Goal: Information Seeking & Learning: Learn about a topic

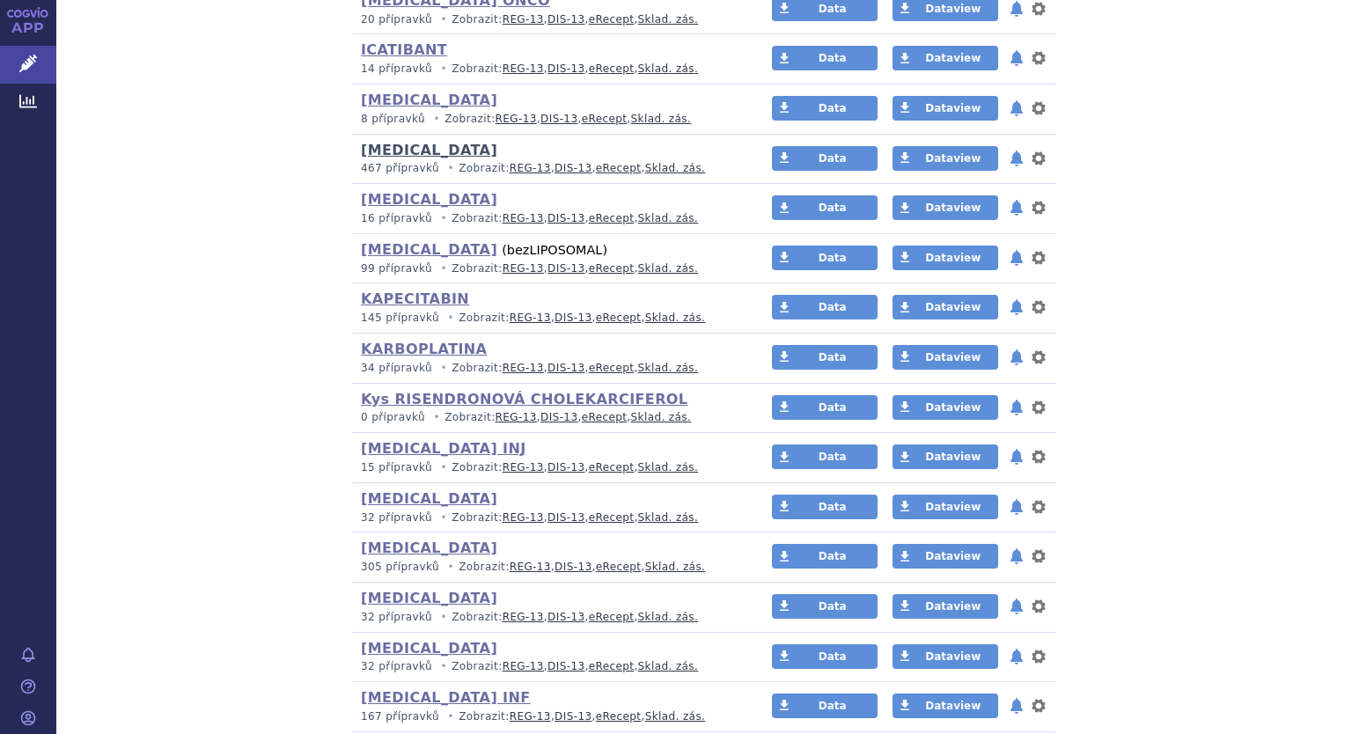
scroll to position [3696, 0]
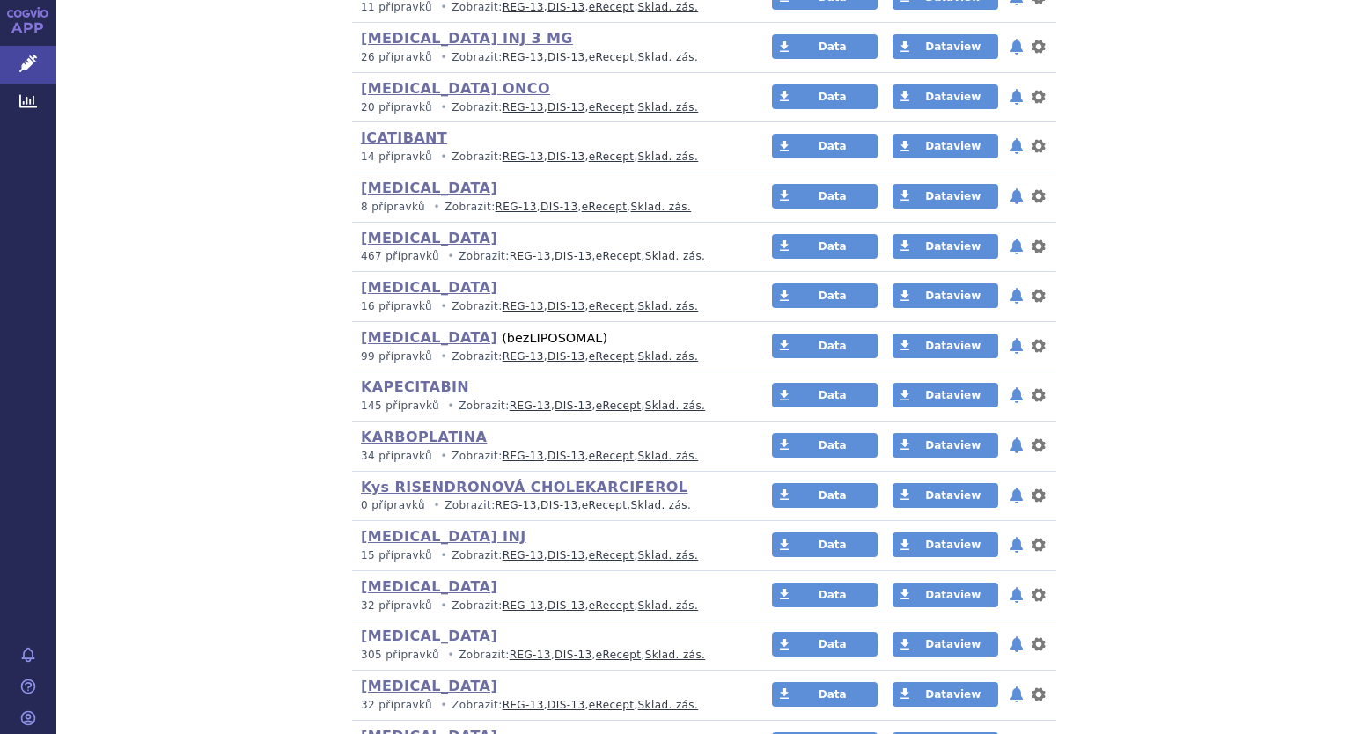
click at [396, 51] on span "26 přípravků" at bounding box center [396, 57] width 71 height 12
click at [396, 30] on link "[MEDICAL_DATA] INJ 3 MG" at bounding box center [467, 38] width 212 height 17
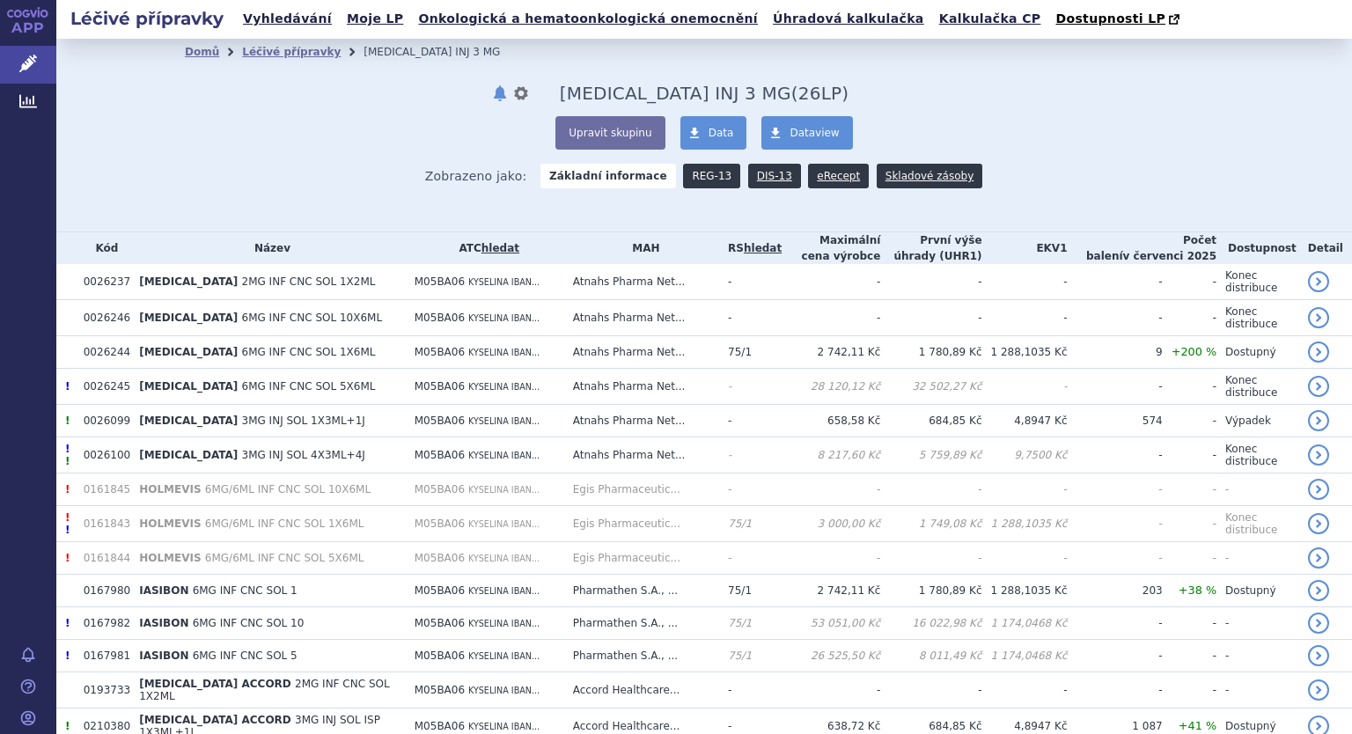
click at [699, 175] on link "REG-13" at bounding box center [711, 176] width 57 height 25
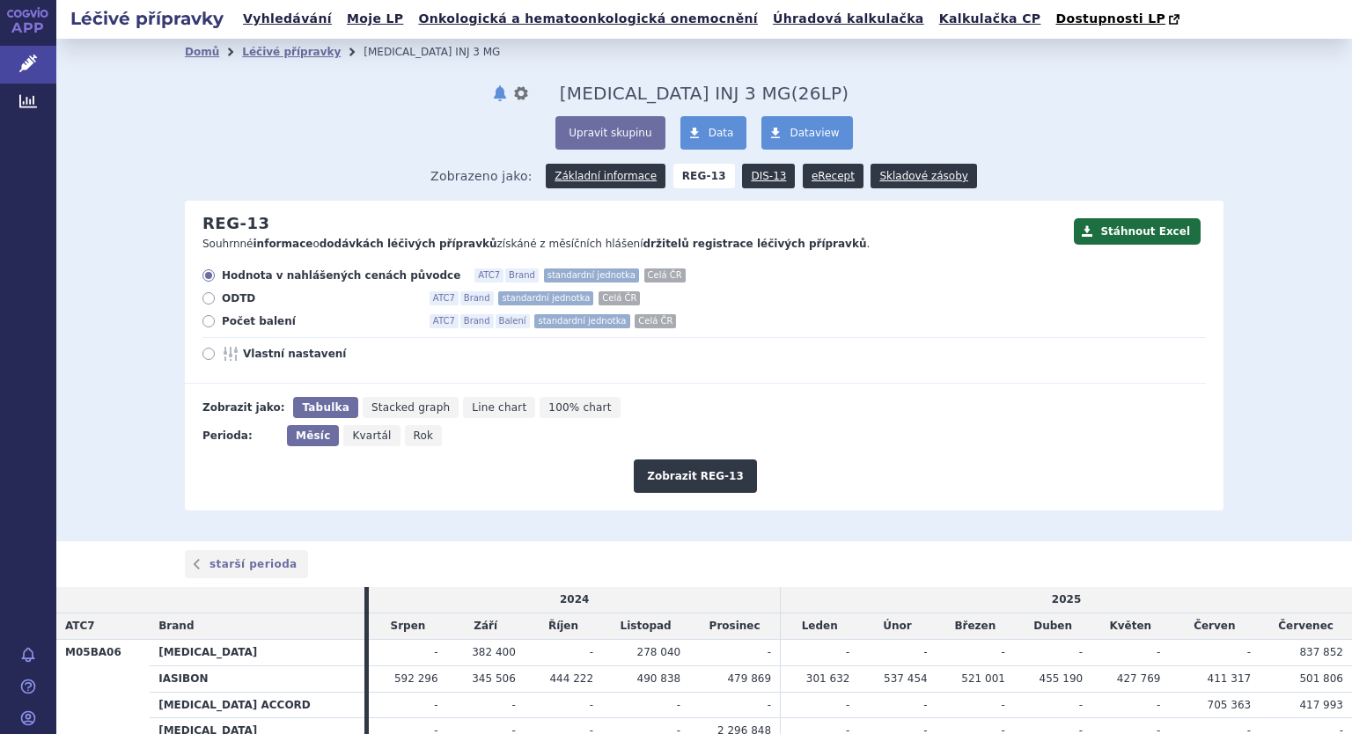
click at [202, 327] on icon at bounding box center [208, 321] width 12 height 12
click at [204, 327] on input "Počet balení ATC7 Brand Balení standardní jednotka Celá ČR" at bounding box center [209, 323] width 11 height 11
radio input "true"
click at [202, 359] on icon at bounding box center [208, 354] width 12 height 12
click at [204, 359] on input "Vlastní nastavení" at bounding box center [209, 355] width 11 height 11
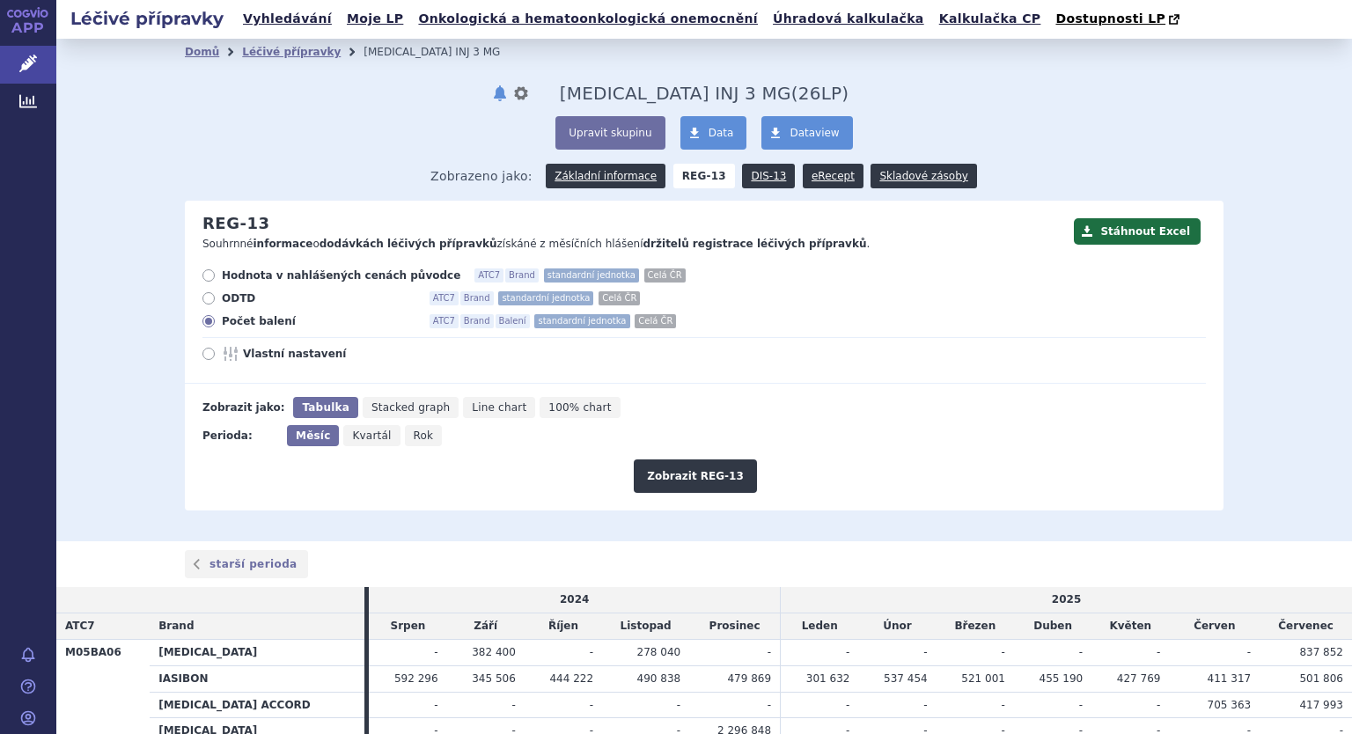
radio input "true"
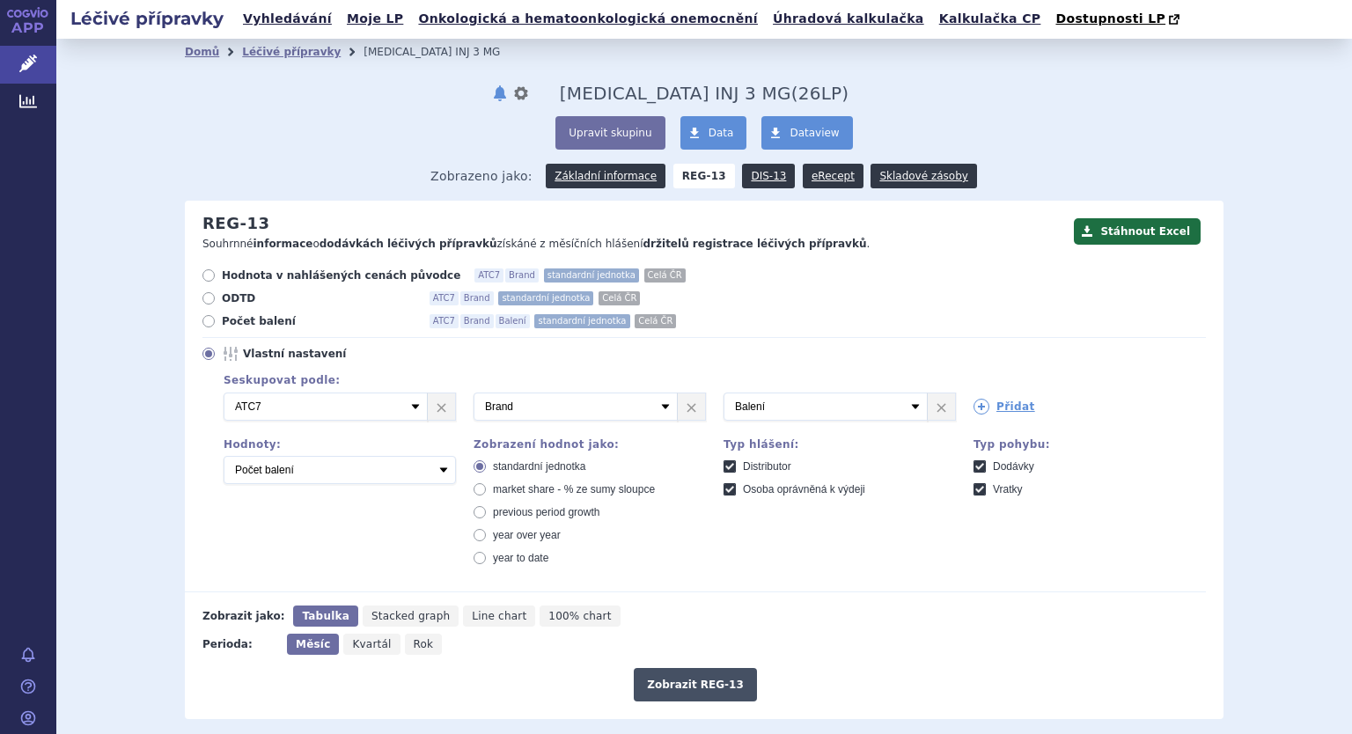
click at [693, 678] on button "Zobrazit REG-13" at bounding box center [695, 684] width 123 height 33
click at [187, 54] on link "Domů" at bounding box center [202, 52] width 34 height 12
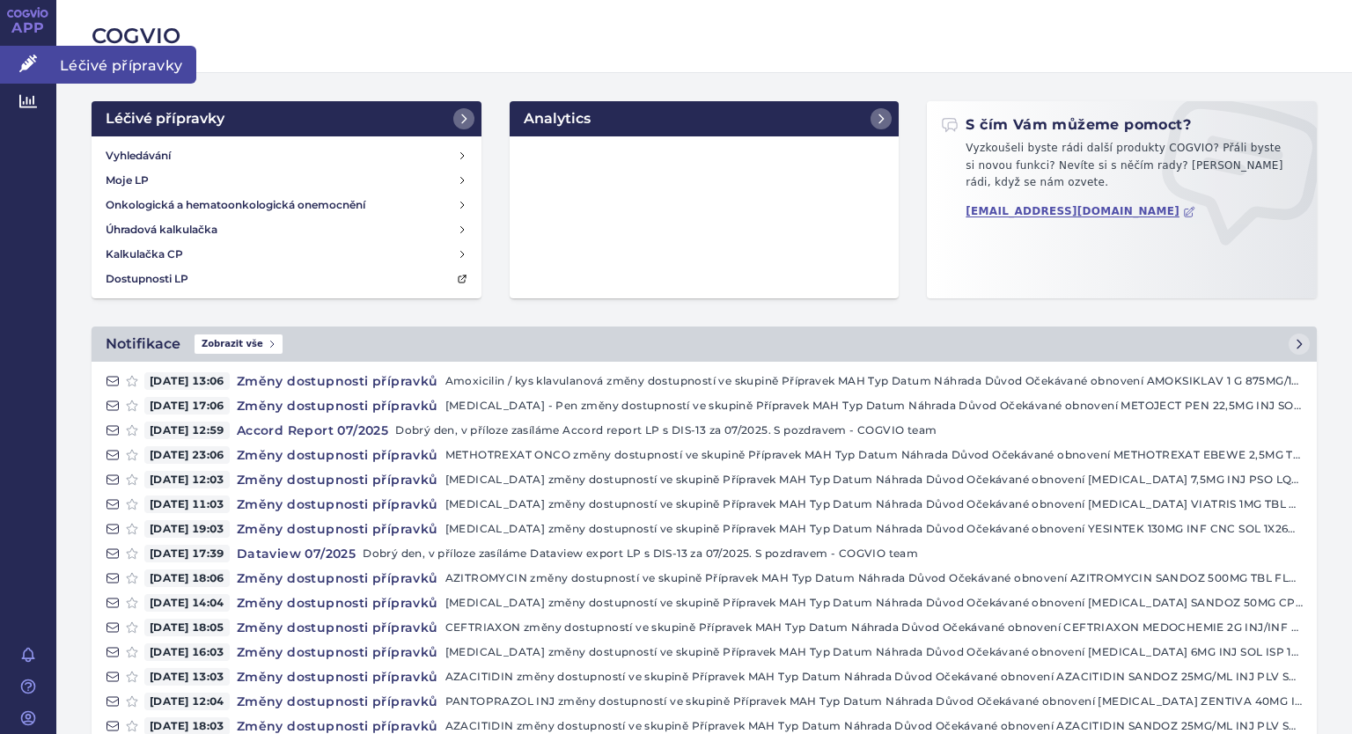
click at [40, 68] on link "Léčivé přípravky" at bounding box center [28, 64] width 56 height 37
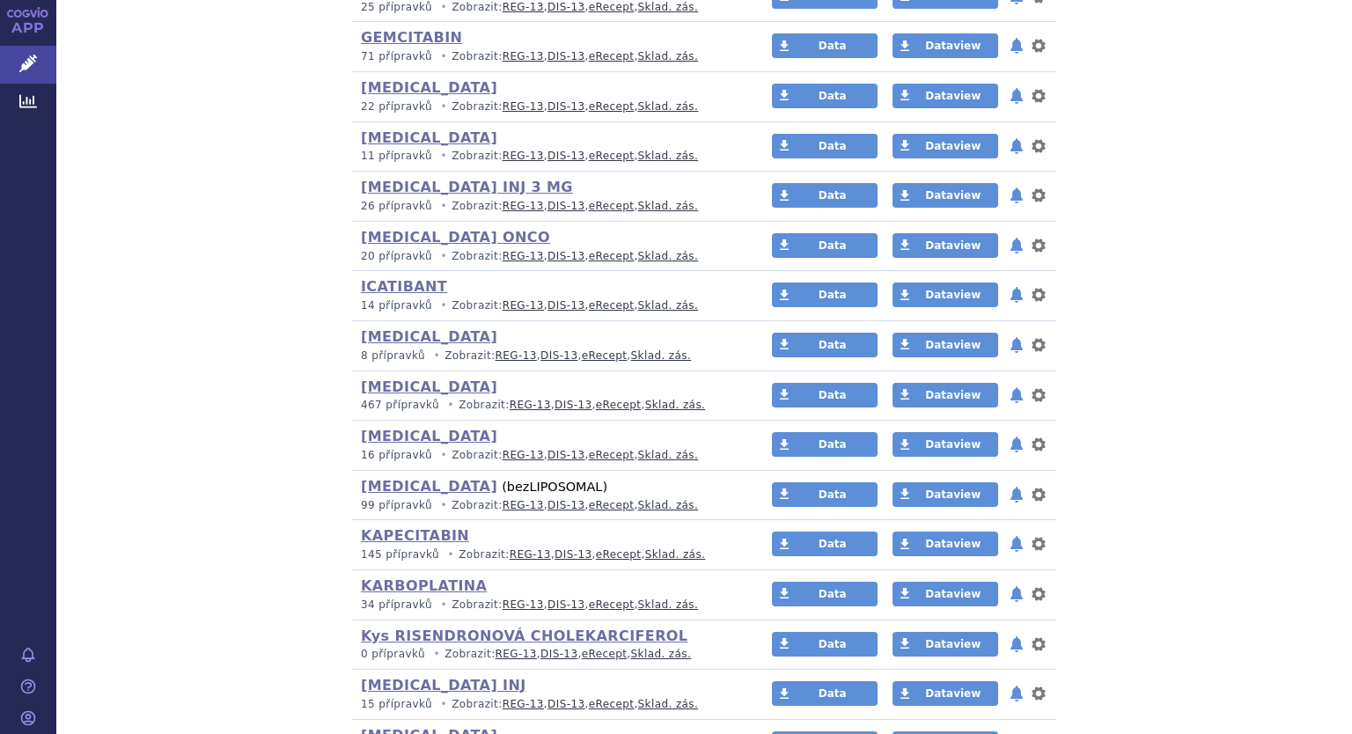
scroll to position [3344, 0]
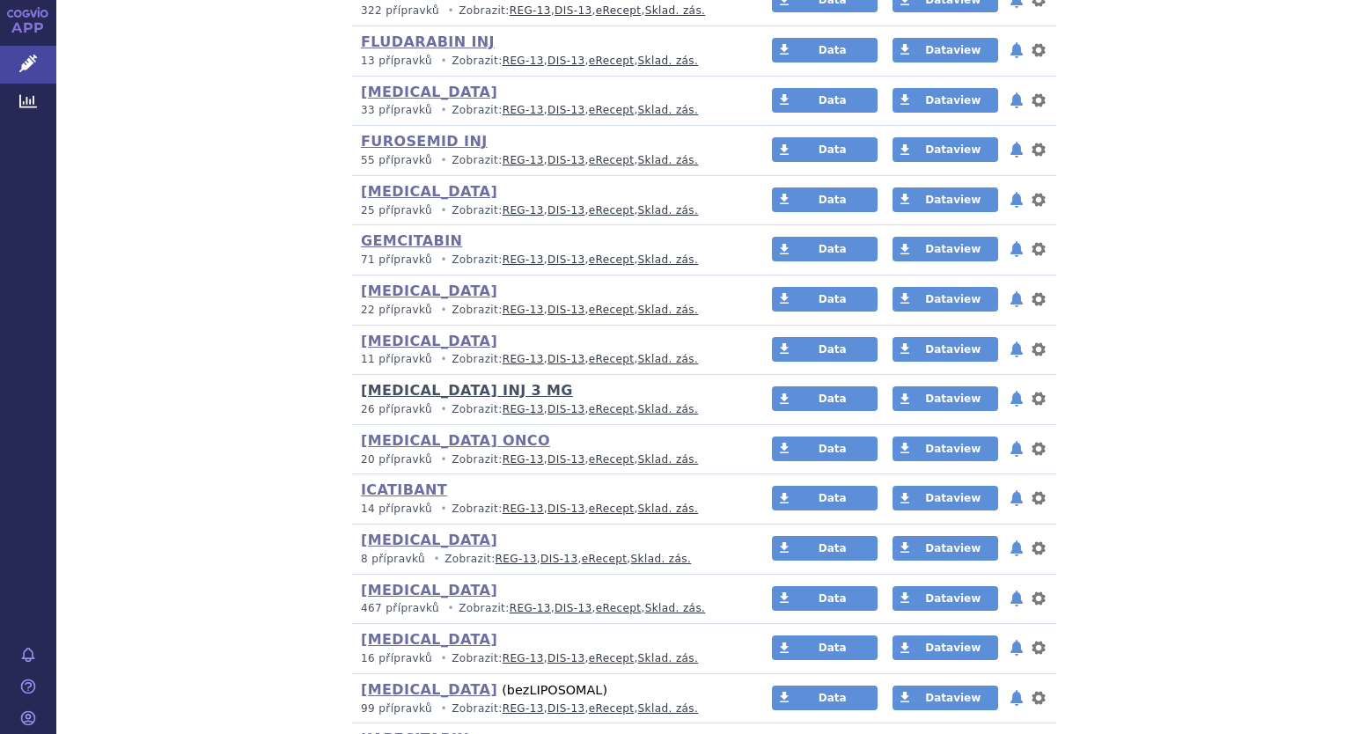
click at [427, 384] on link "[MEDICAL_DATA] INJ 3 MG" at bounding box center [467, 390] width 212 height 17
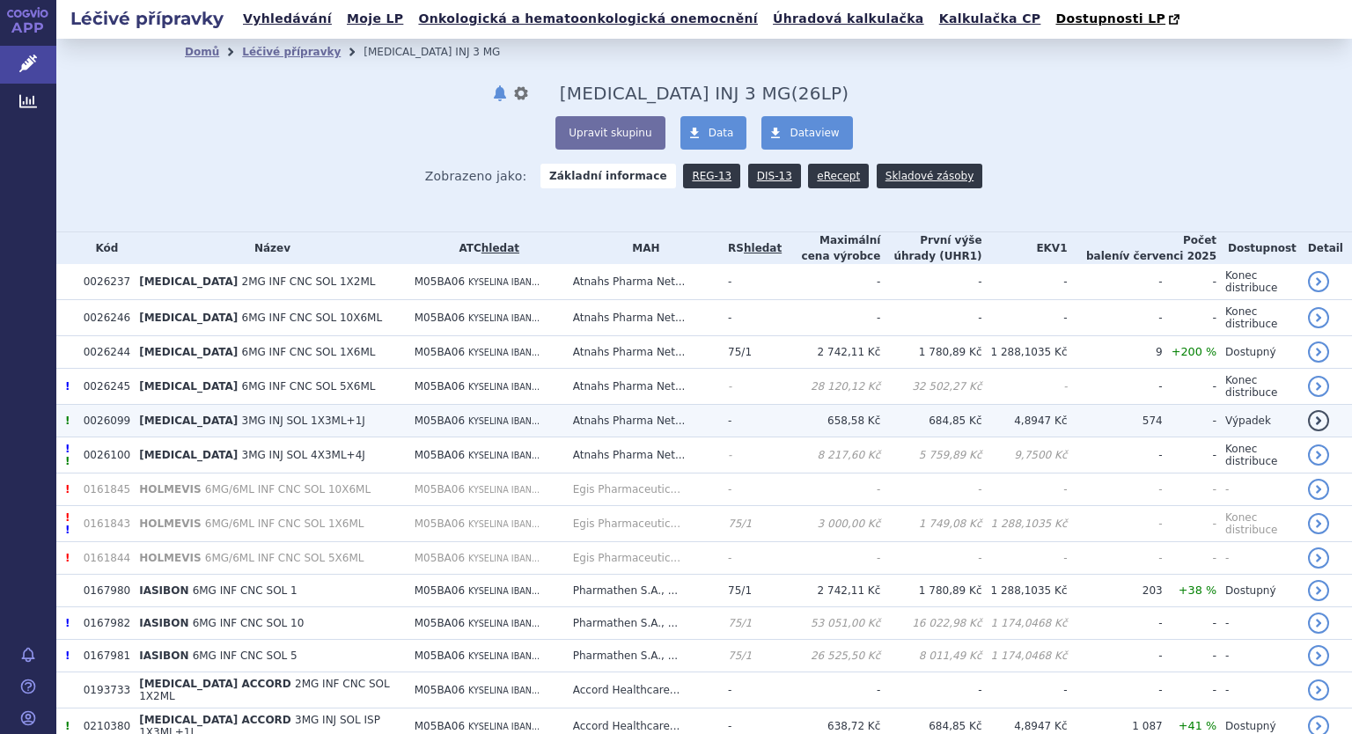
click at [1067, 428] on td "4,8947 Kč" at bounding box center [1024, 421] width 85 height 33
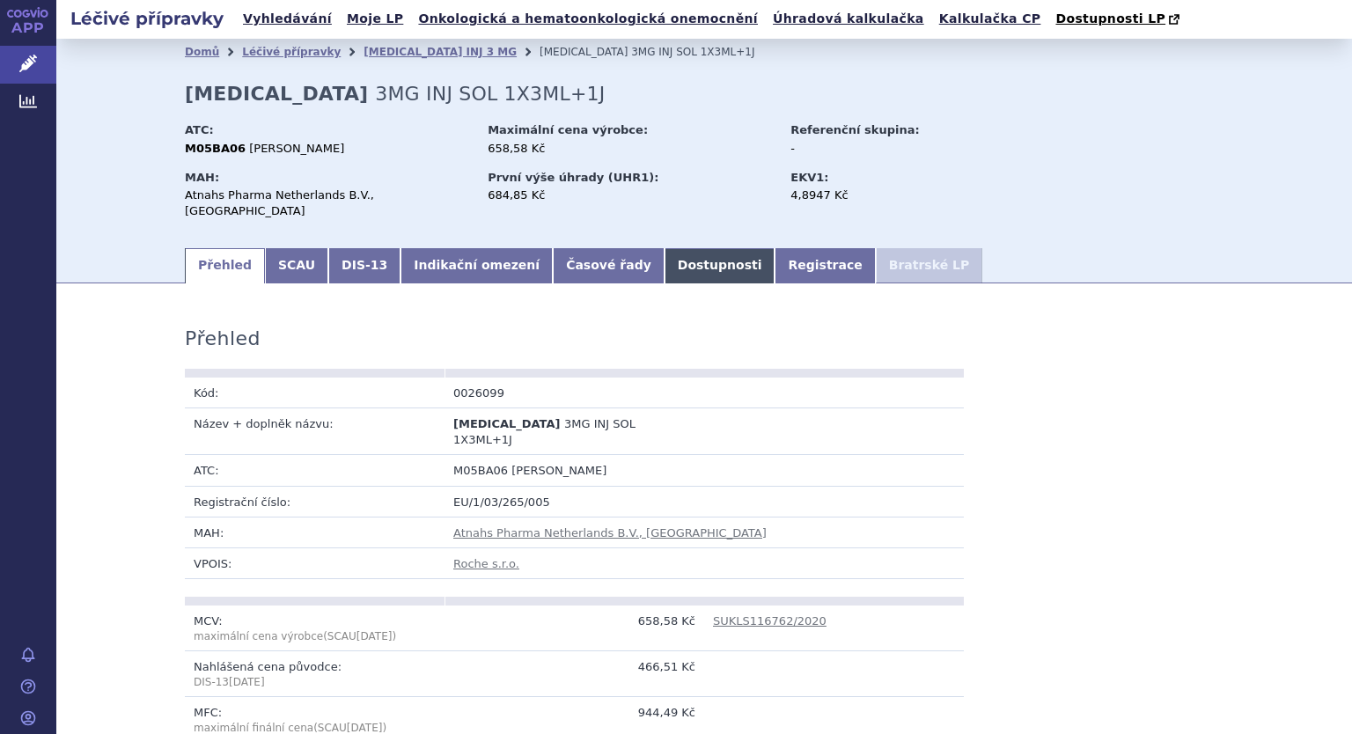
click at [664, 254] on link "Dostupnosti" at bounding box center [719, 265] width 111 height 35
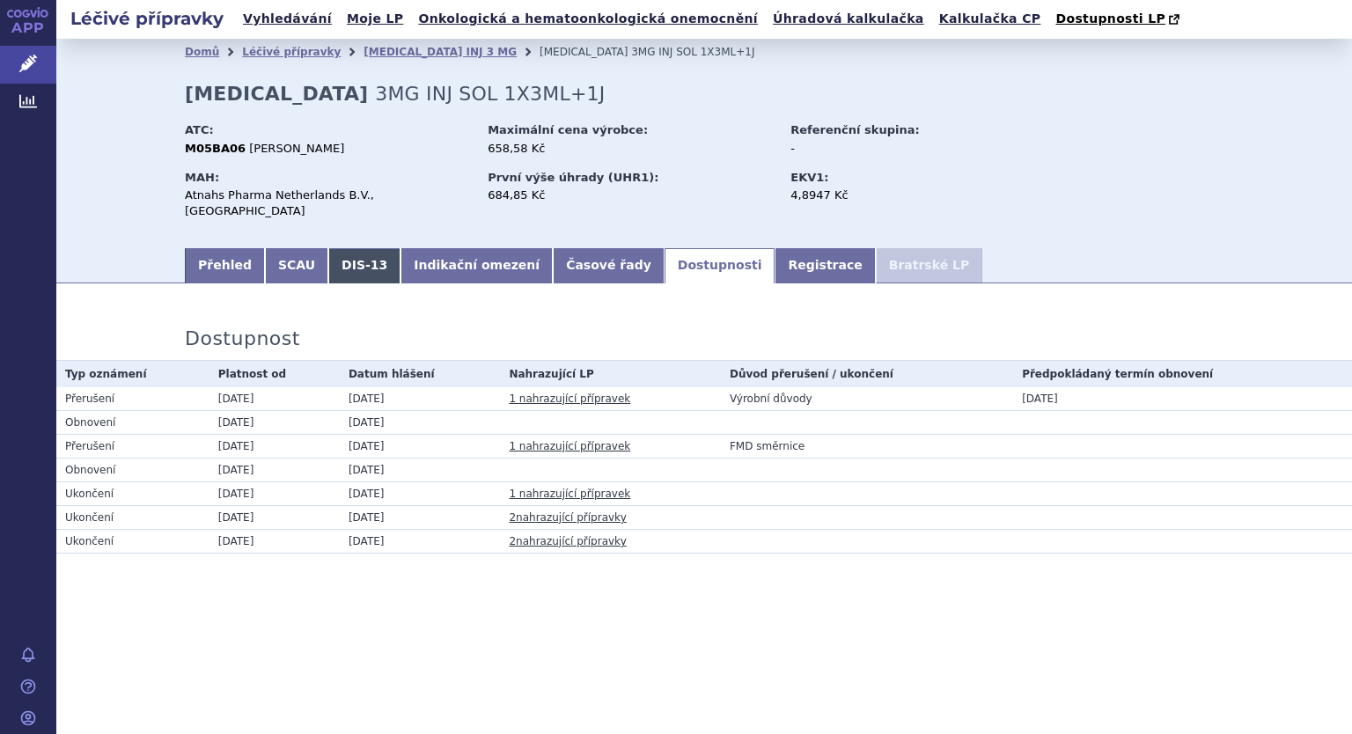
click at [340, 248] on link "DIS-13" at bounding box center [364, 265] width 72 height 35
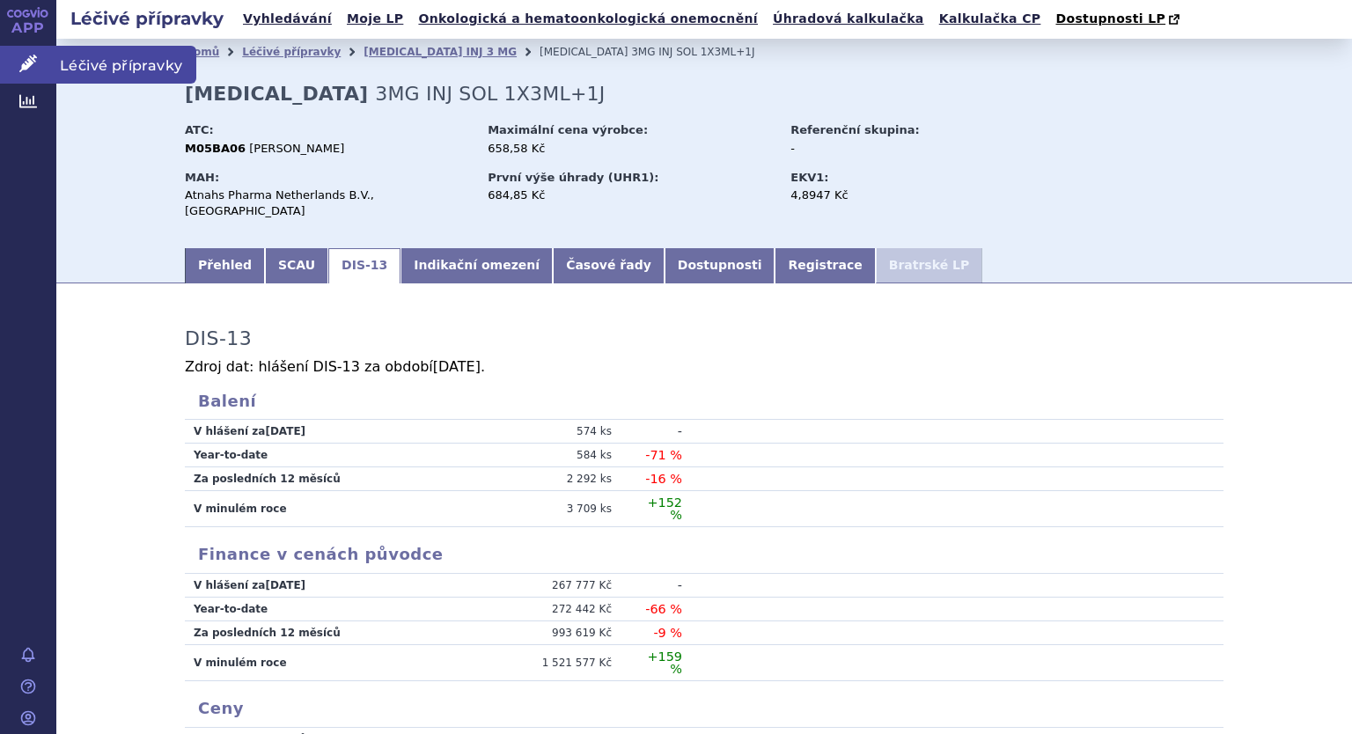
click at [21, 58] on icon at bounding box center [28, 64] width 18 height 18
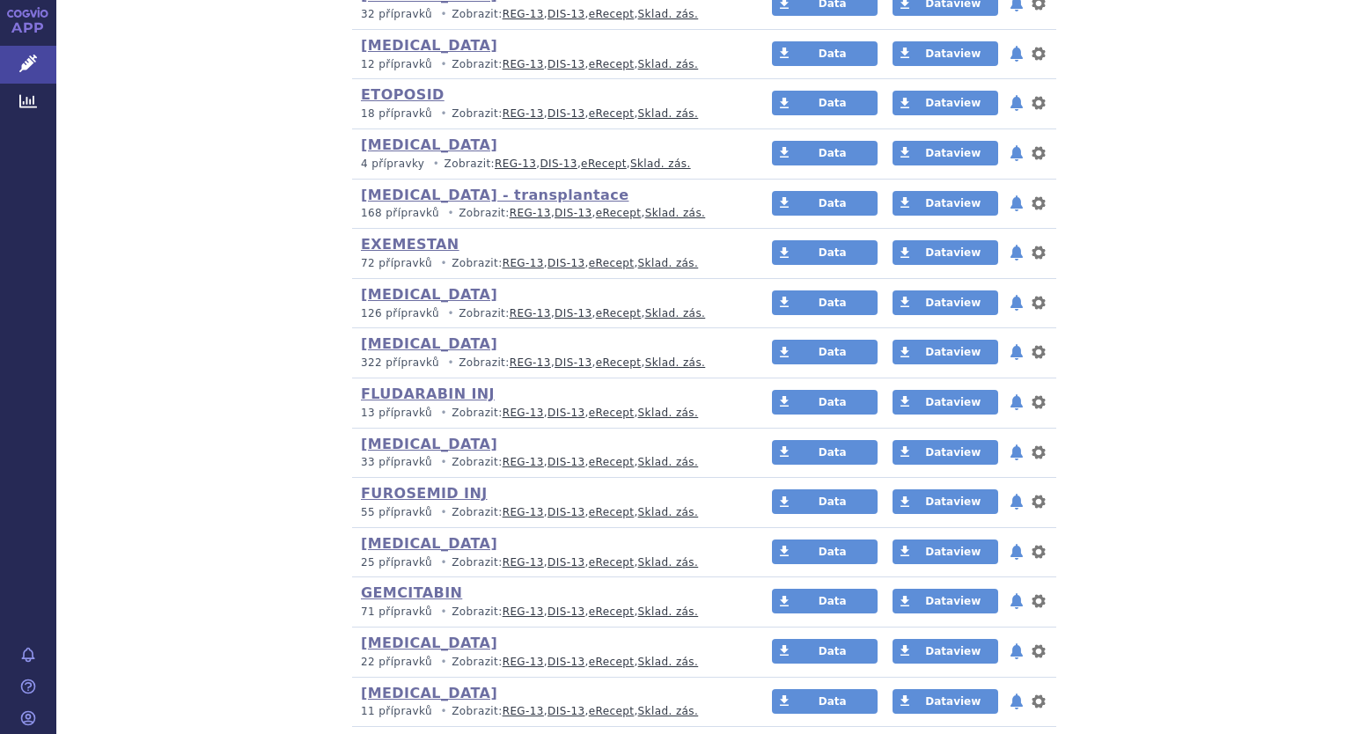
scroll to position [3432, 0]
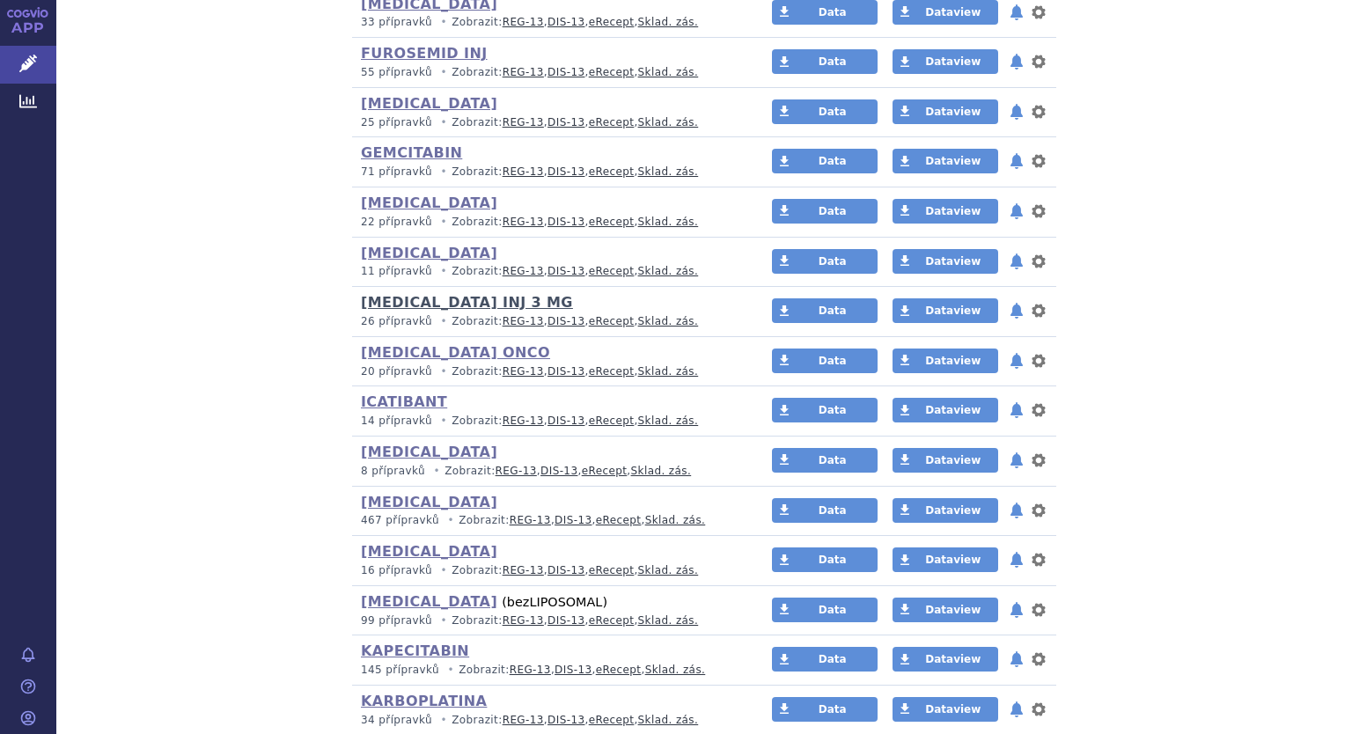
click at [458, 294] on link "[MEDICAL_DATA] INJ 3 MG" at bounding box center [467, 302] width 212 height 17
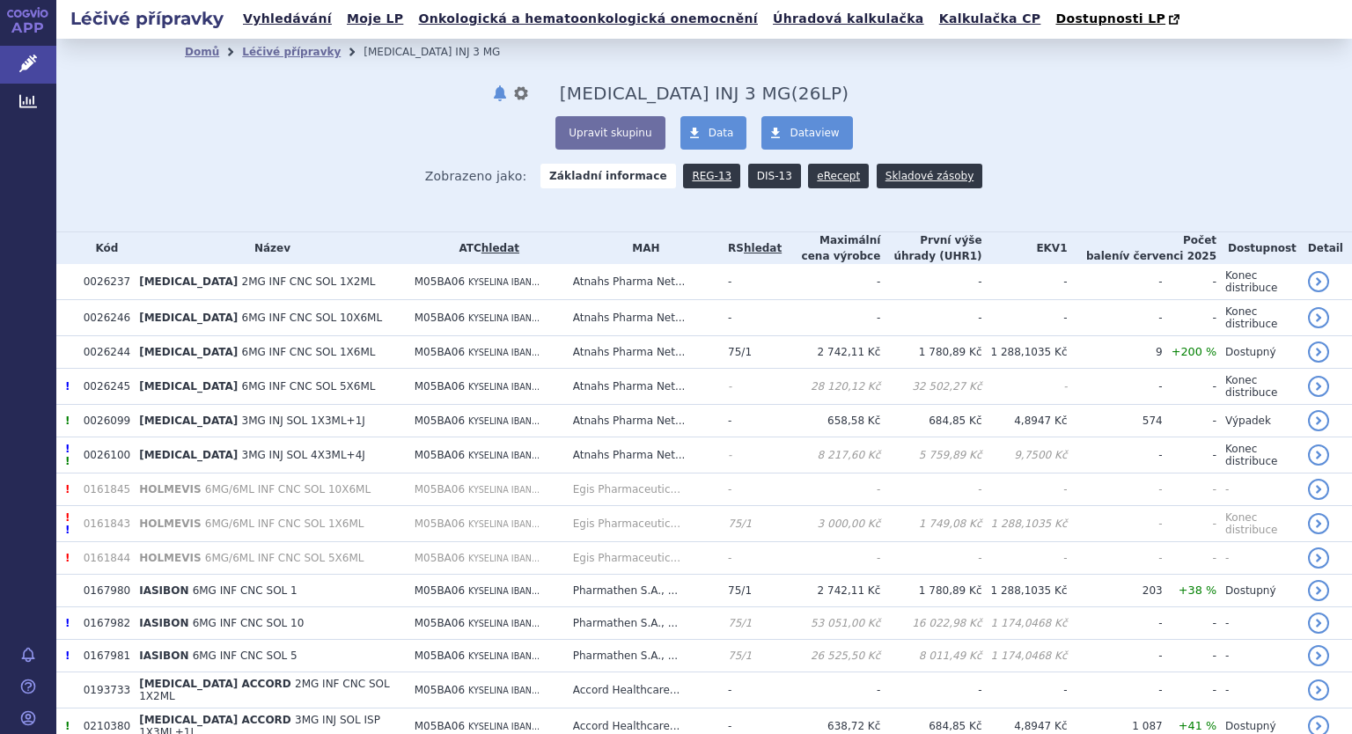
click at [753, 180] on link "DIS-13" at bounding box center [774, 176] width 53 height 25
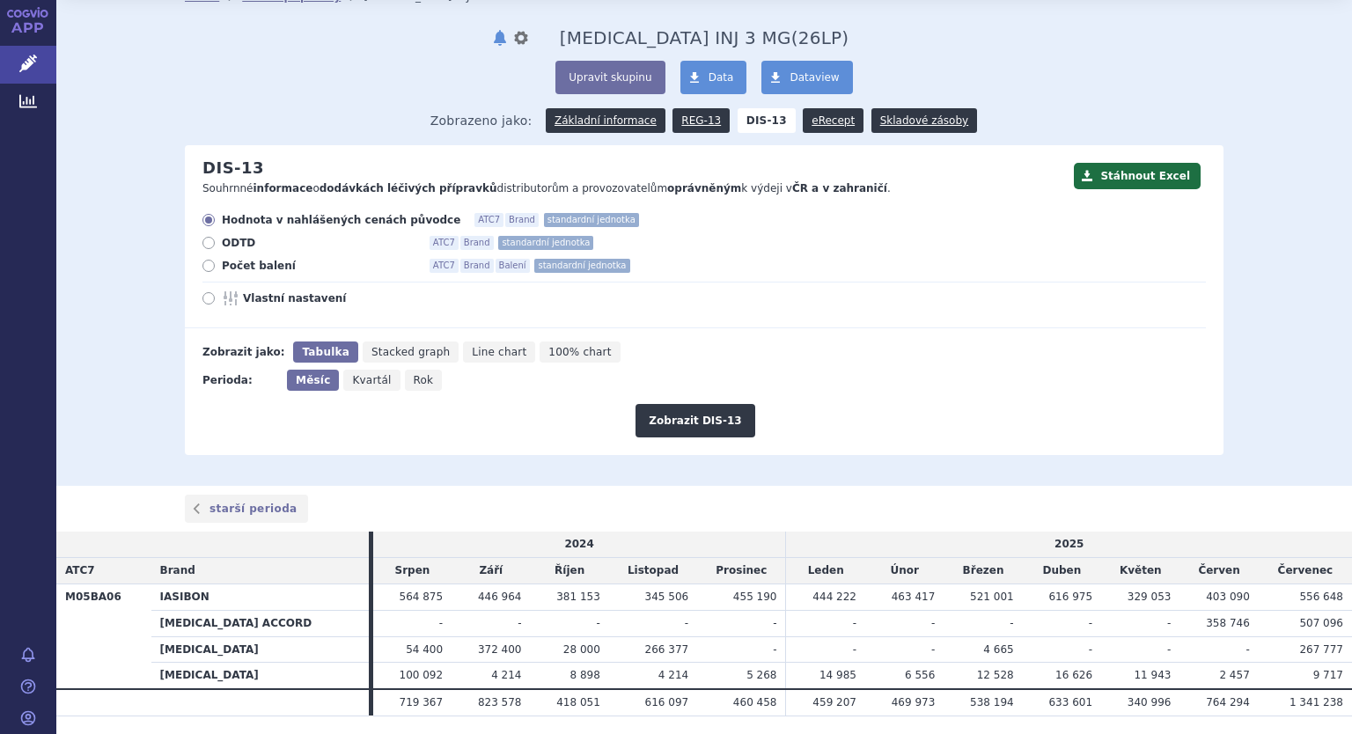
scroll to position [108, 0]
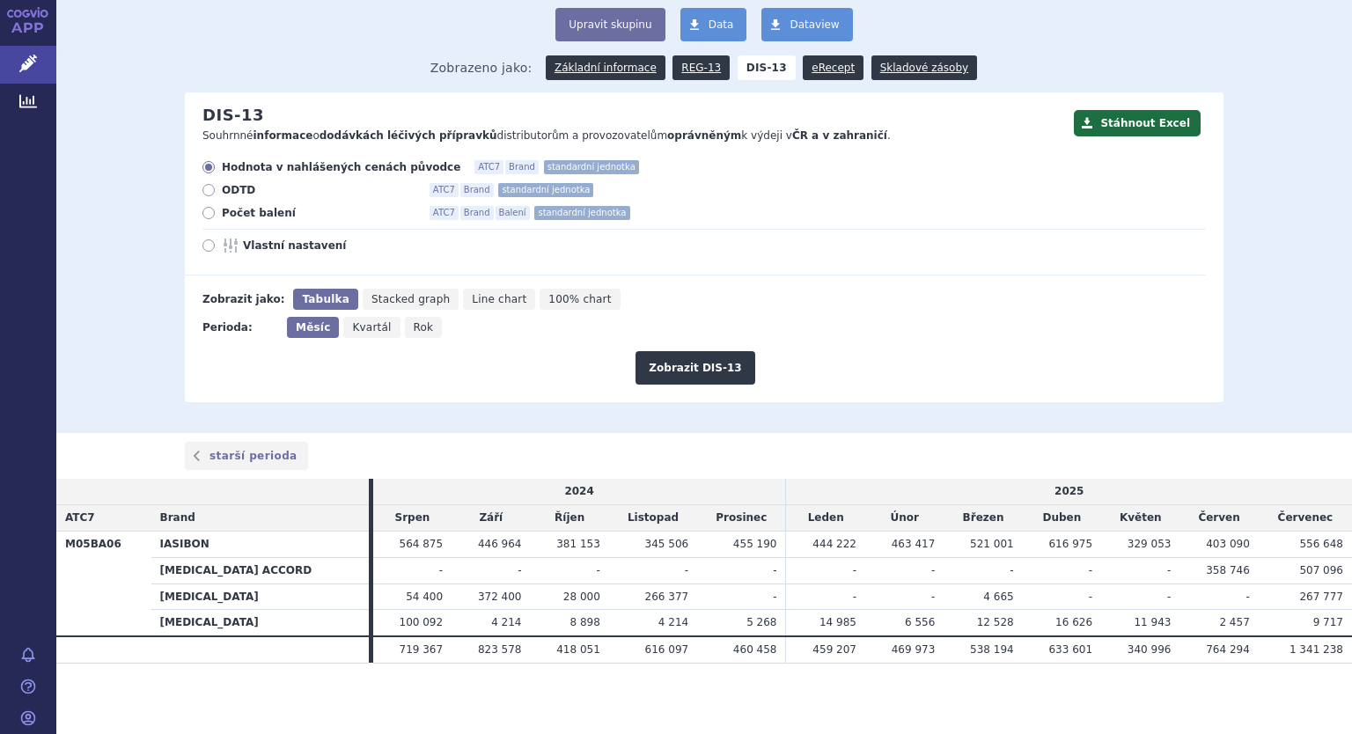
click at [204, 214] on icon at bounding box center [208, 213] width 12 height 12
click at [204, 214] on input "Počet balení ATC7 Brand Balení standardní jednotka" at bounding box center [209, 214] width 11 height 11
radio input "true"
click at [204, 244] on icon at bounding box center [208, 245] width 12 height 12
click at [204, 244] on input "Vlastní nastavení" at bounding box center [209, 247] width 11 height 11
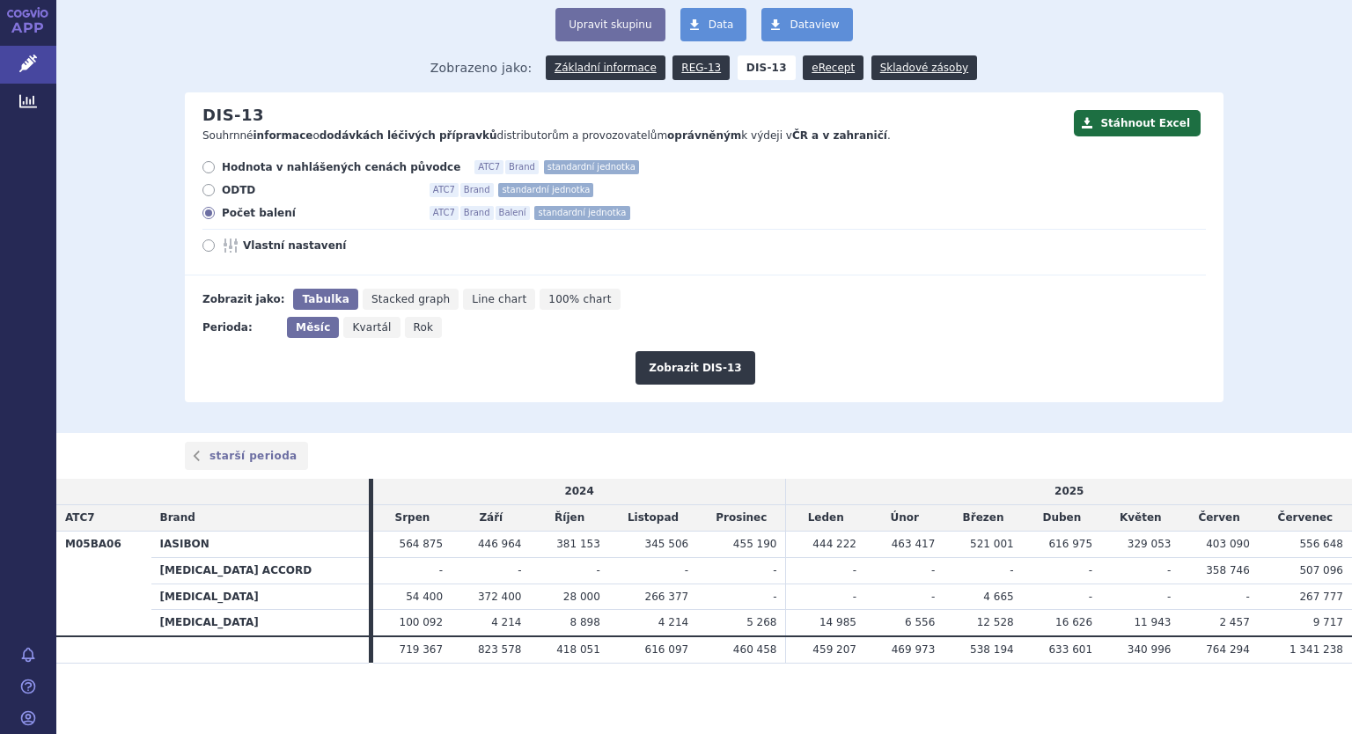
radio input "true"
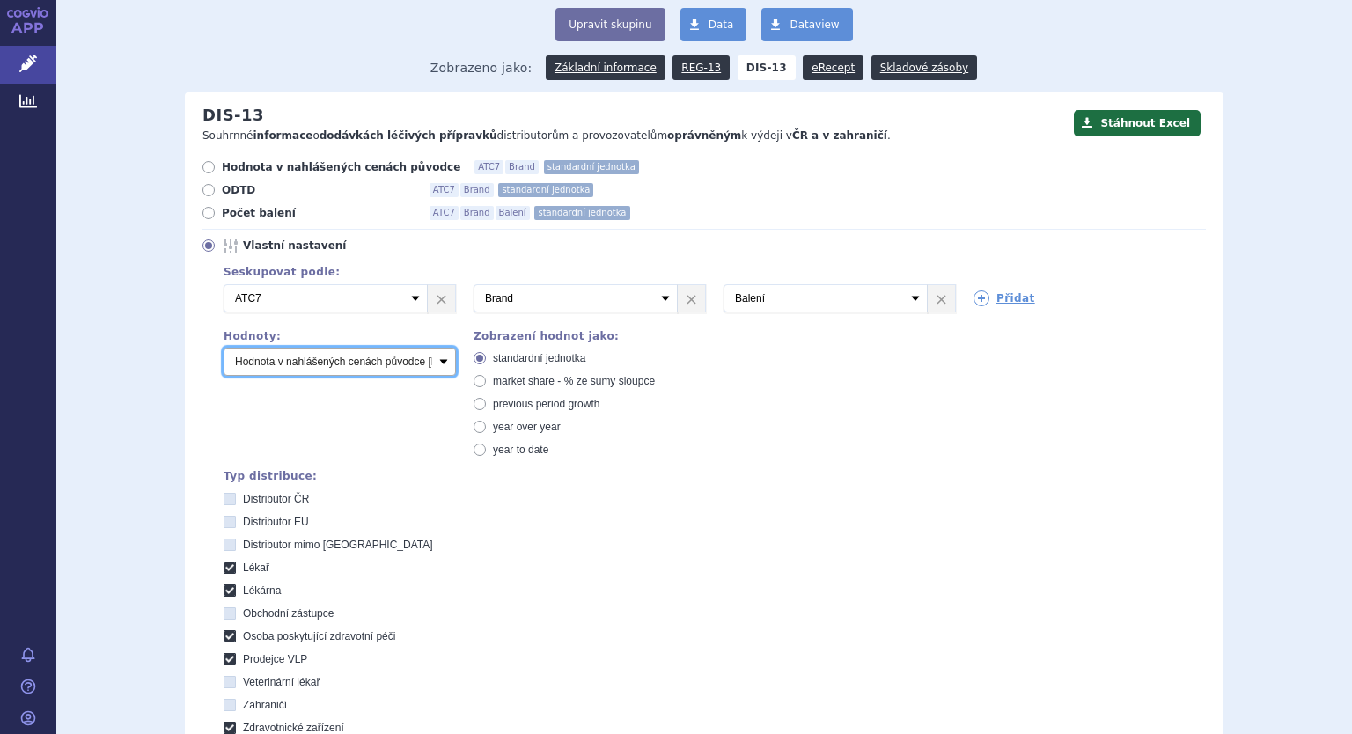
click at [434, 360] on select "Počet balení Hodnota v nahlášených cenách původce [DIS-13] Hodnota v maximálníc…" at bounding box center [340, 362] width 232 height 28
select select "packages"
click at [224, 348] on select "Počet balení Hodnota v nahlášených cenách původce [DIS-13] Hodnota v maximálníc…" at bounding box center [340, 362] width 232 height 28
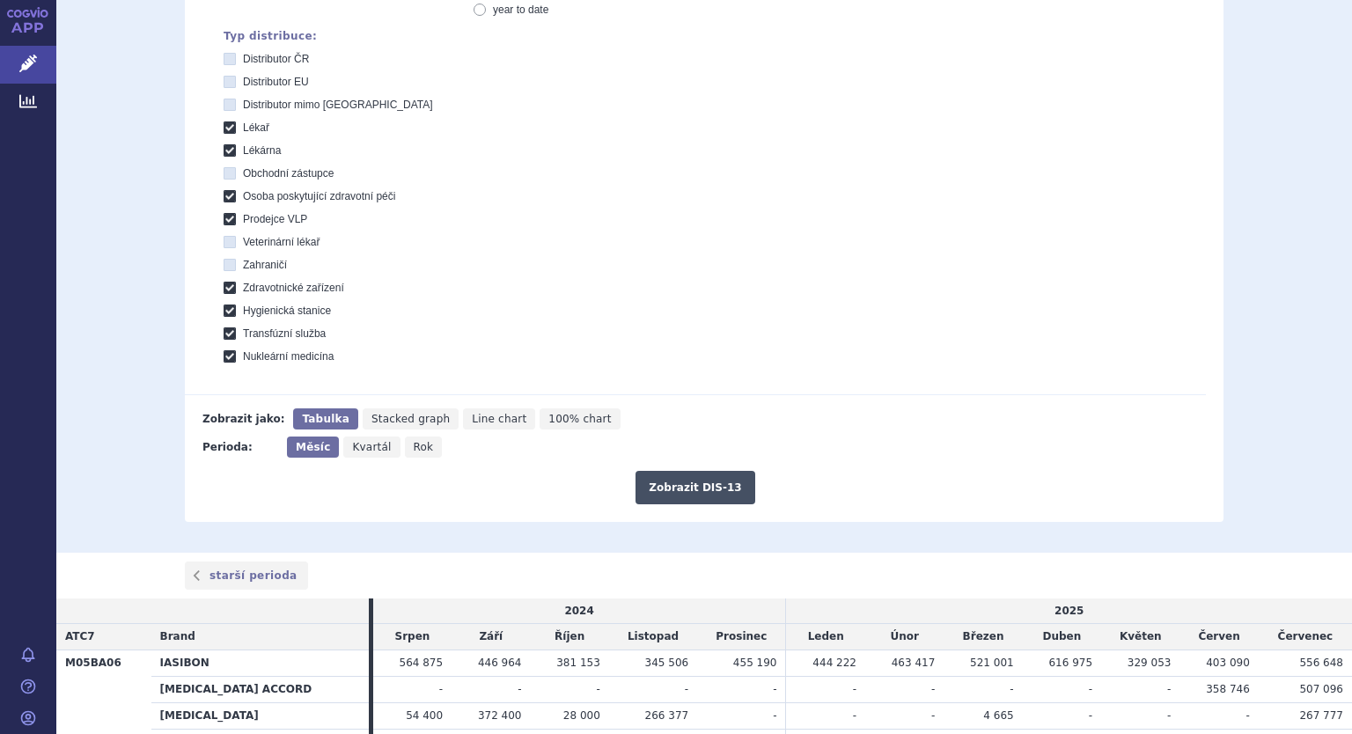
click at [692, 480] on button "Zobrazit DIS-13" at bounding box center [694, 487] width 119 height 33
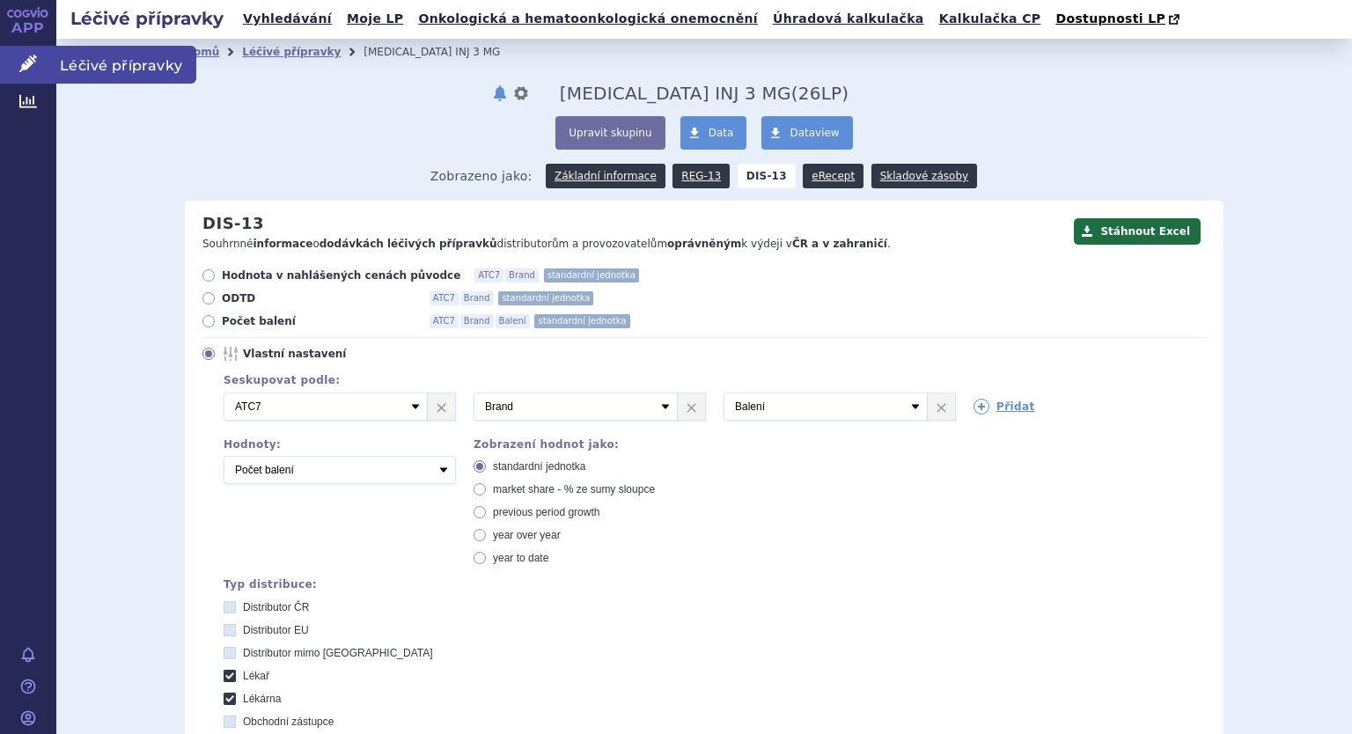
click at [18, 52] on link "Léčivé přípravky" at bounding box center [28, 64] width 56 height 37
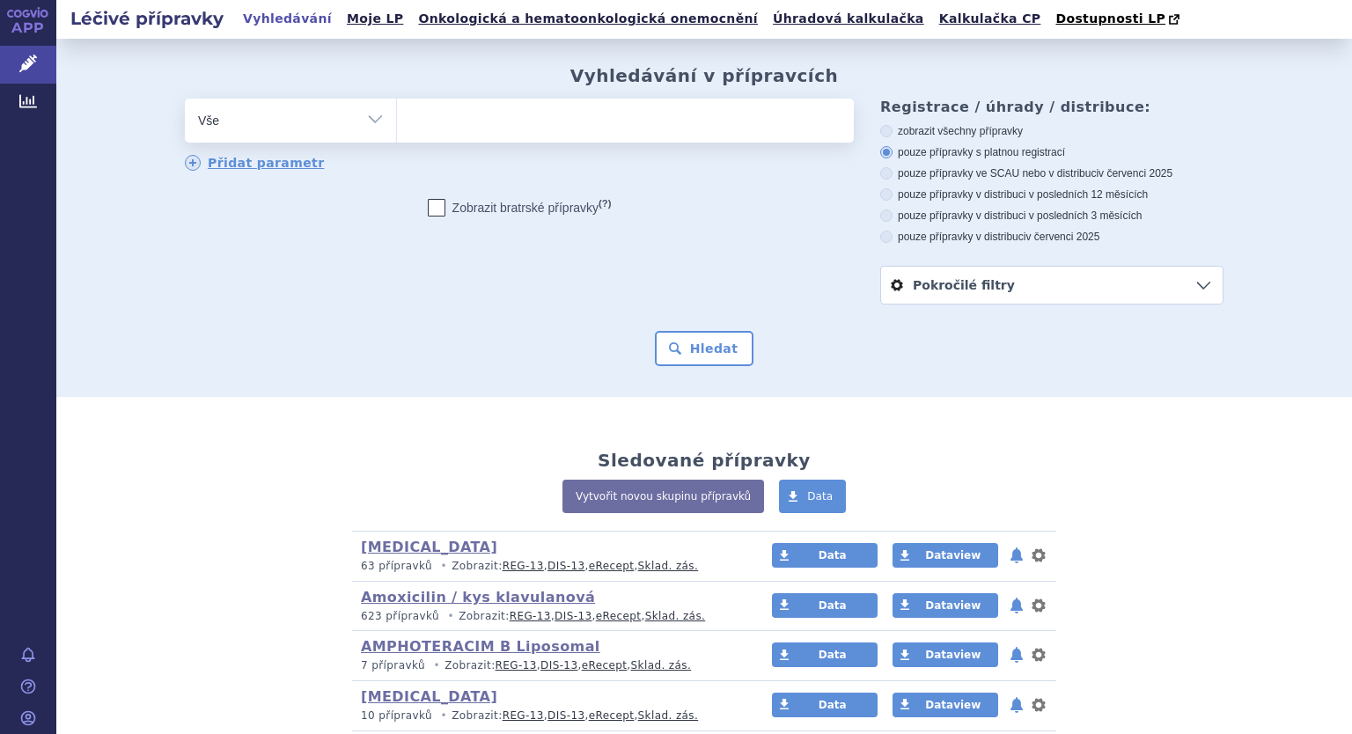
click at [370, 113] on select "Vše Přípravek/SUKL kód MAH VPOIS ATC/Aktivní látka Léková forma Síla" at bounding box center [290, 119] width 211 height 40
select select "filter-atc-group"
click at [185, 99] on select "Vše Přípravek/SUKL kód MAH VPOIS ATC/Aktivní látka Léková forma Síla" at bounding box center [290, 119] width 211 height 40
click at [427, 121] on ul at bounding box center [625, 117] width 457 height 37
click at [397, 121] on select at bounding box center [396, 120] width 1 height 44
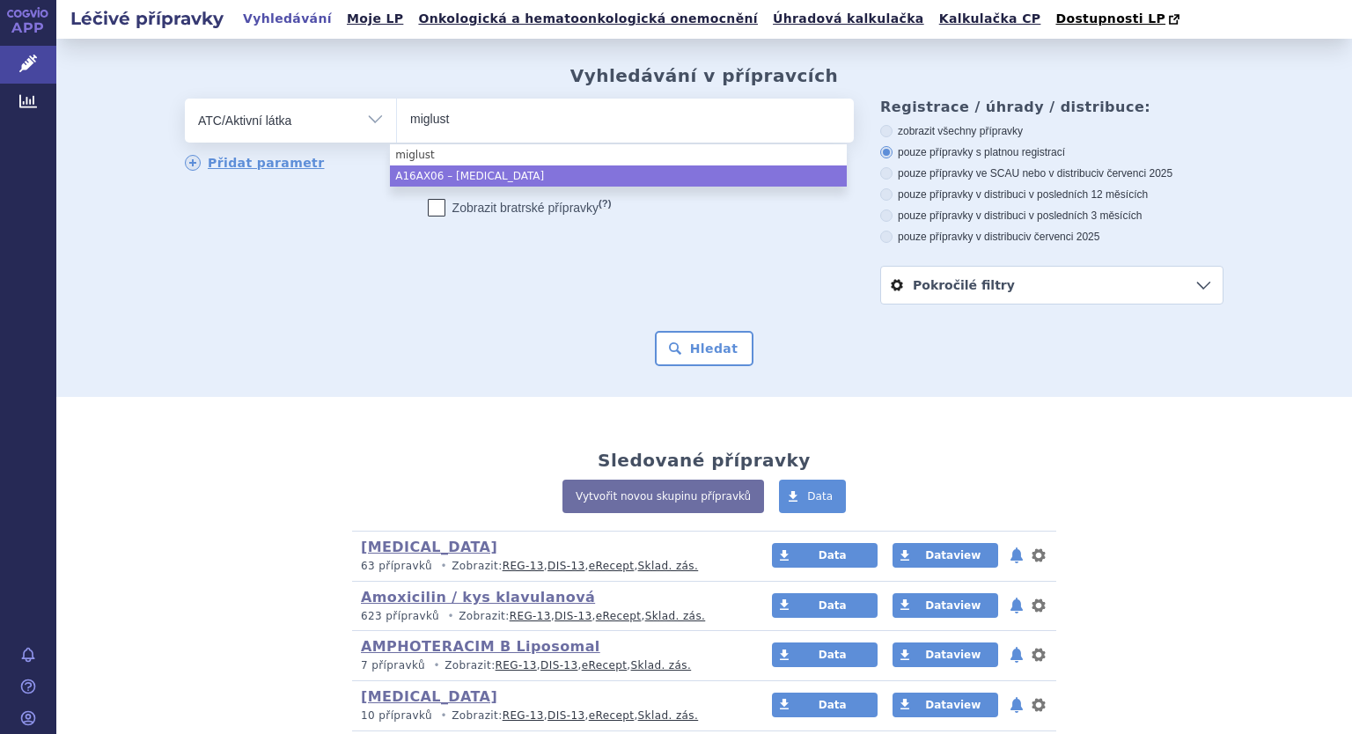
type input "miglust"
select select "A16AX06"
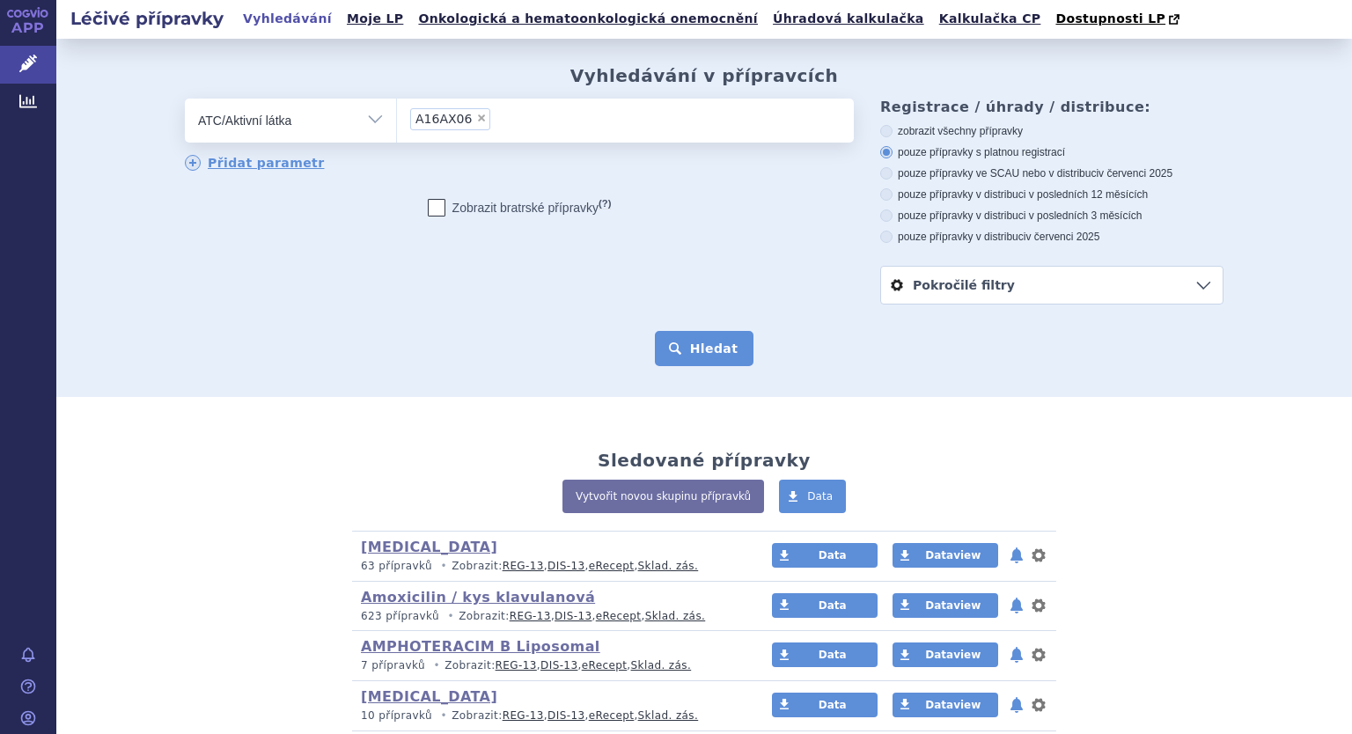
click at [695, 344] on button "Hledat" at bounding box center [704, 348] width 99 height 35
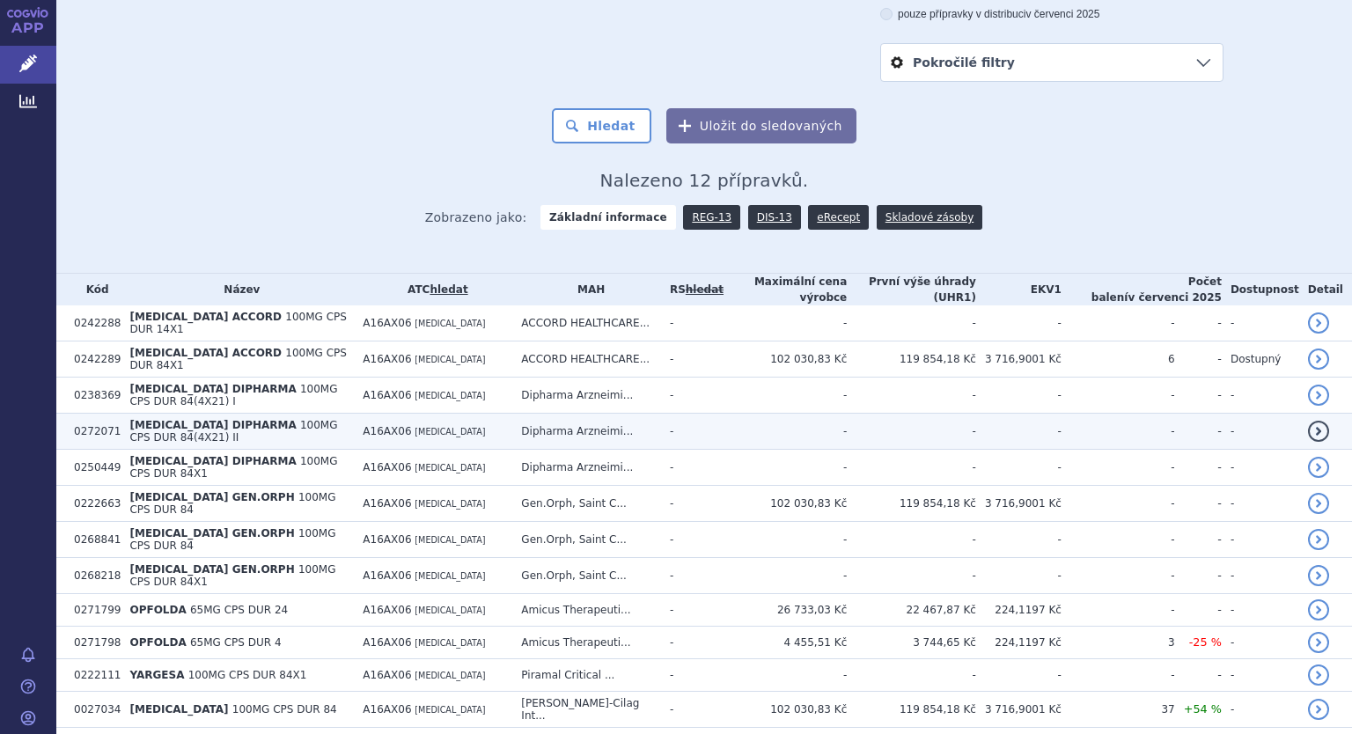
scroll to position [249, 0]
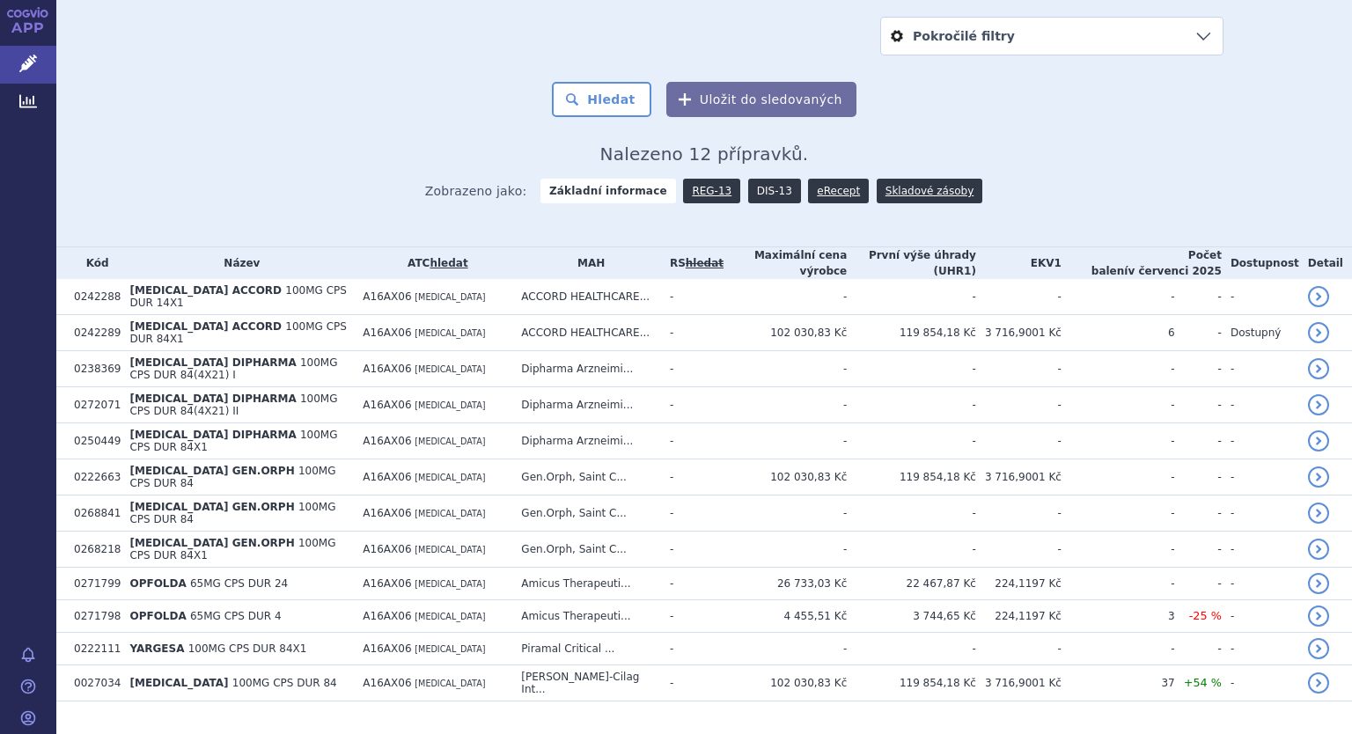
click at [757, 192] on link "DIS-13" at bounding box center [774, 191] width 53 height 25
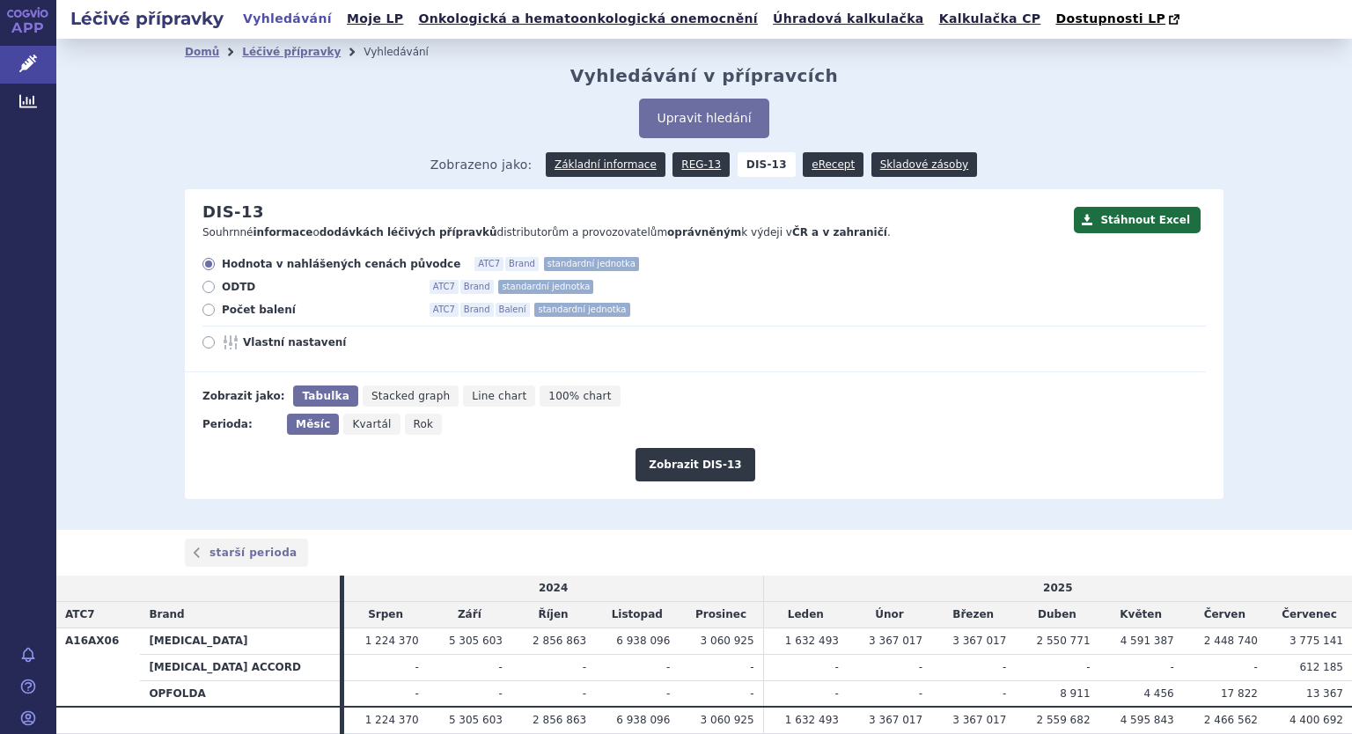
click at [202, 306] on icon at bounding box center [208, 310] width 12 height 12
click at [204, 306] on input "Počet balení ATC7 Brand Balení standardní jednotka" at bounding box center [209, 311] width 11 height 11
radio input "true"
click at [193, 341] on div "Hodnota v nahlášených cenách původce ATC7 Brand standardní jednotka ODTD ATC7 B…" at bounding box center [695, 314] width 1021 height 115
click at [202, 343] on icon at bounding box center [208, 342] width 12 height 12
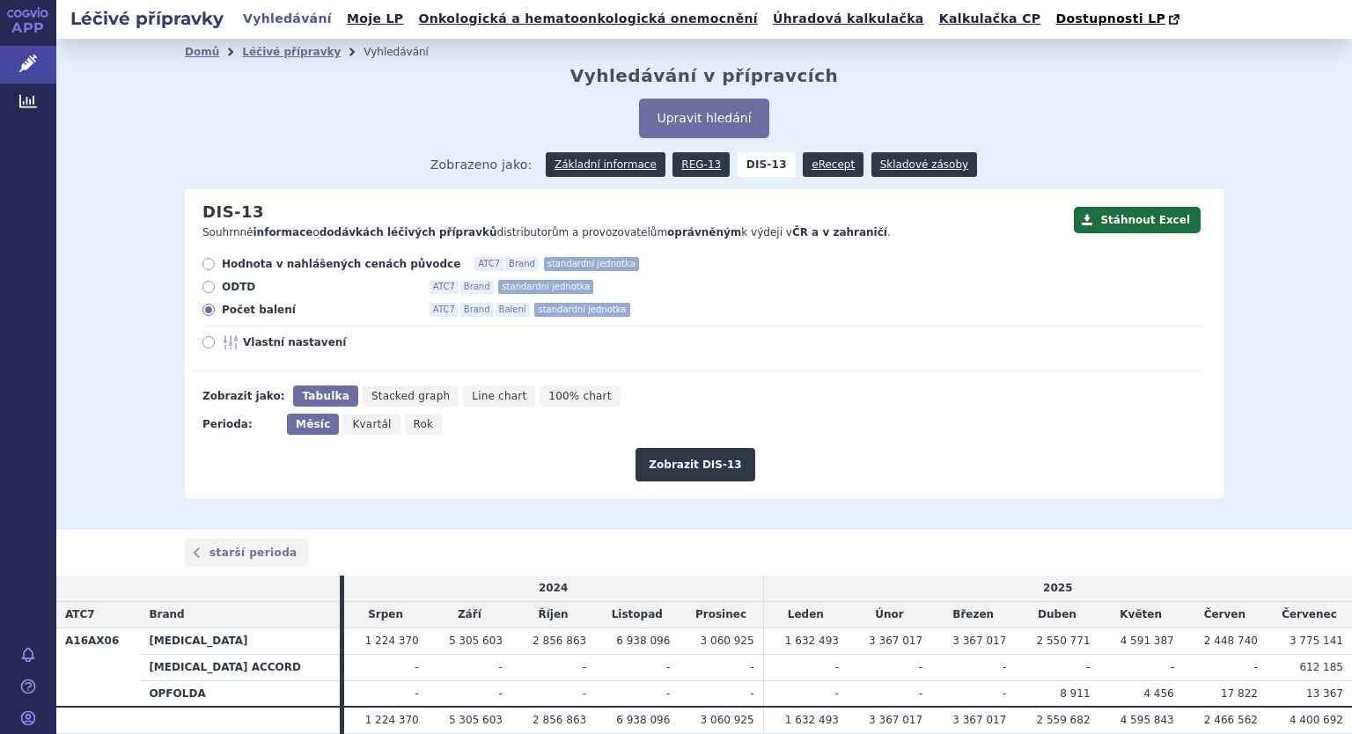
click at [204, 343] on input "Vlastní nastavení" at bounding box center [209, 344] width 11 height 11
radio input "true"
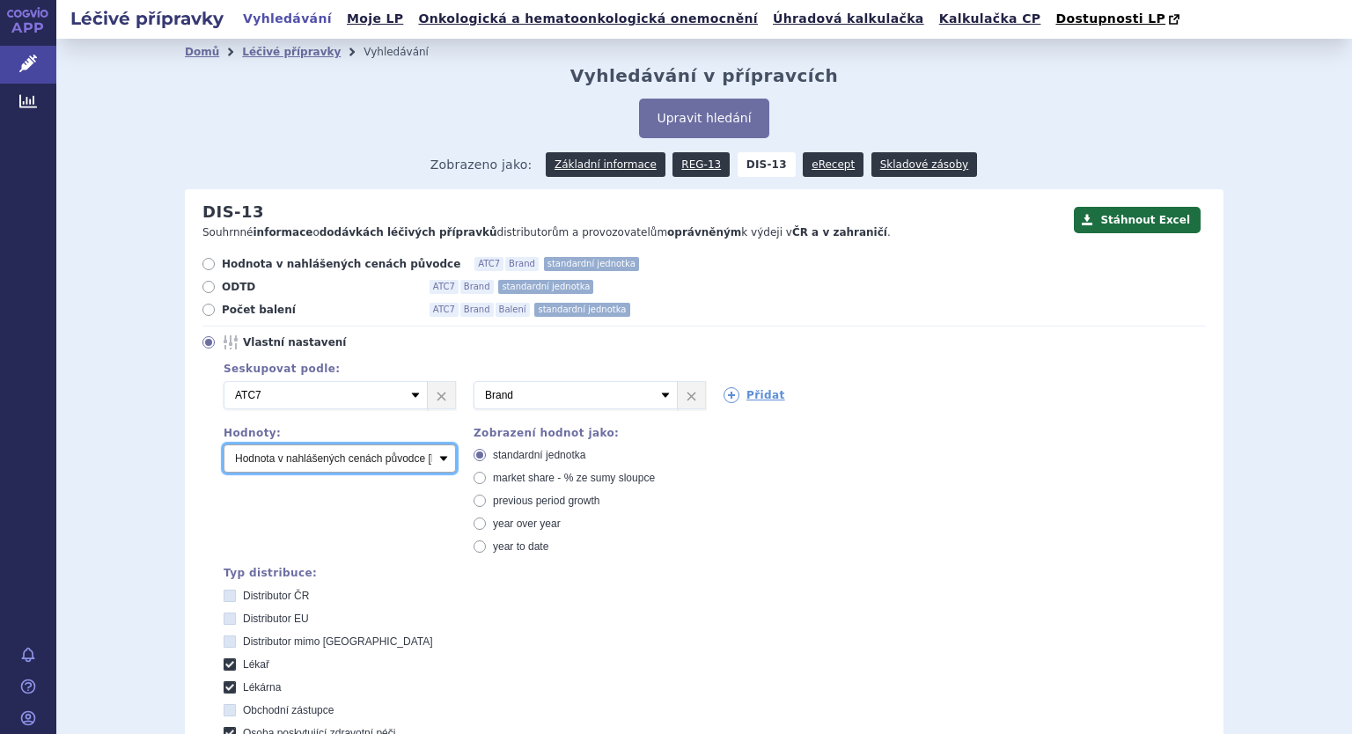
click at [373, 458] on select "Počet balení Hodnota v nahlášených cenách původce [DIS-13] Hodnota v maximálníc…" at bounding box center [340, 458] width 232 height 28
select select "packages"
click at [224, 445] on select "Počet balení Hodnota v nahlášených cenách původce [DIS-13] Hodnota v maximálníc…" at bounding box center [340, 458] width 232 height 28
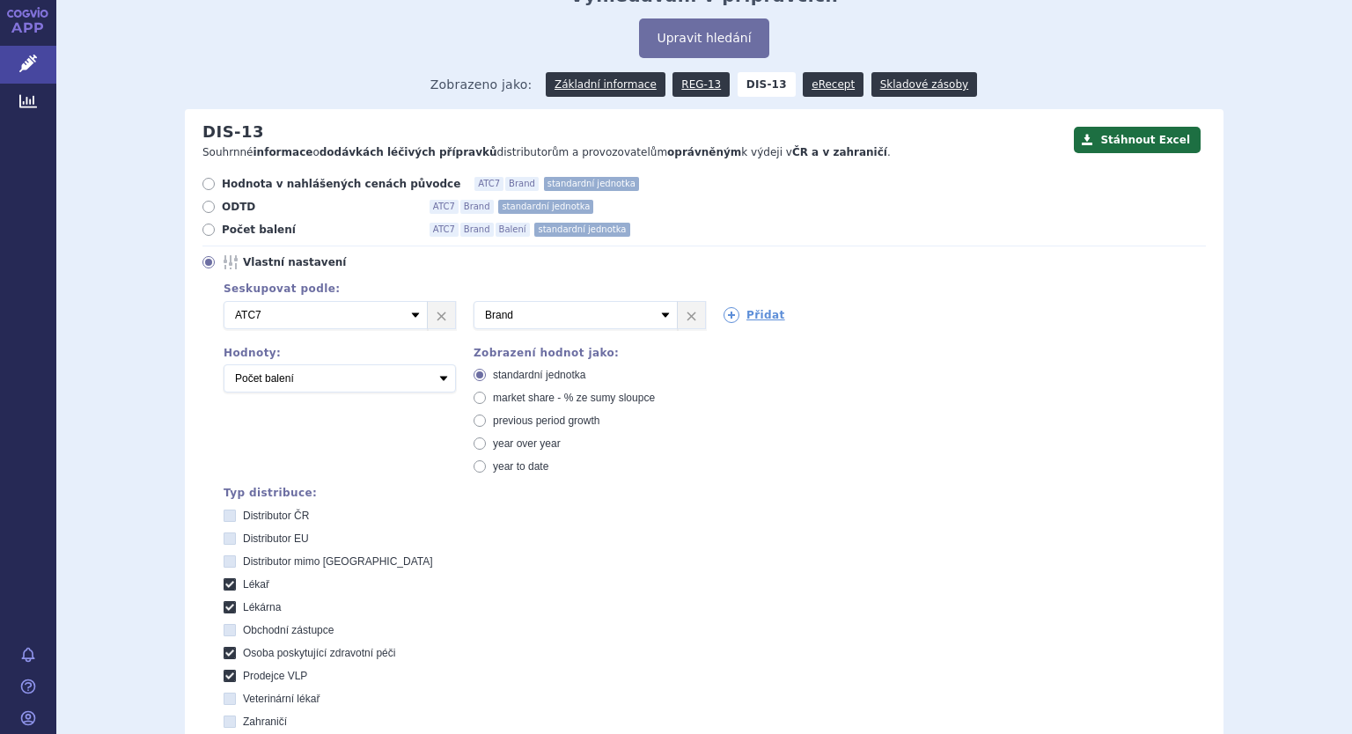
scroll to position [352, 0]
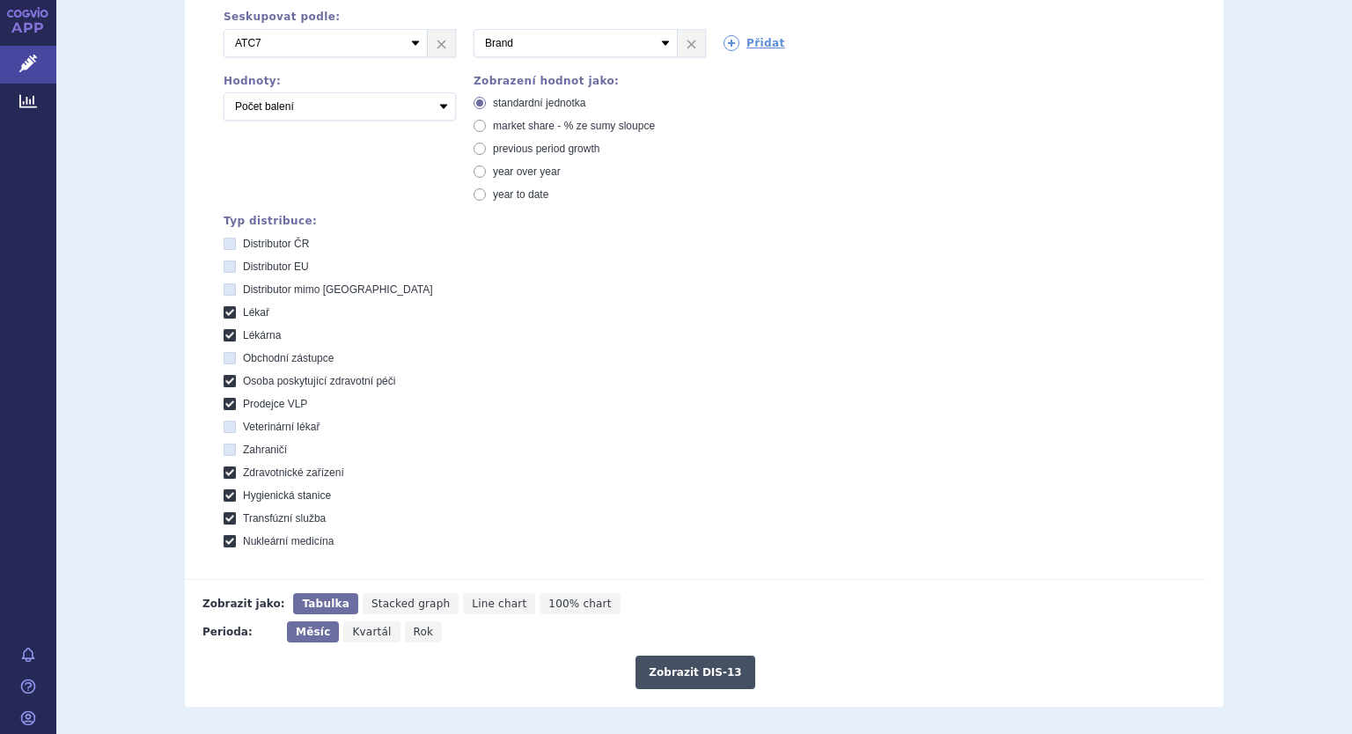
click at [690, 666] on button "Zobrazit DIS-13" at bounding box center [694, 672] width 119 height 33
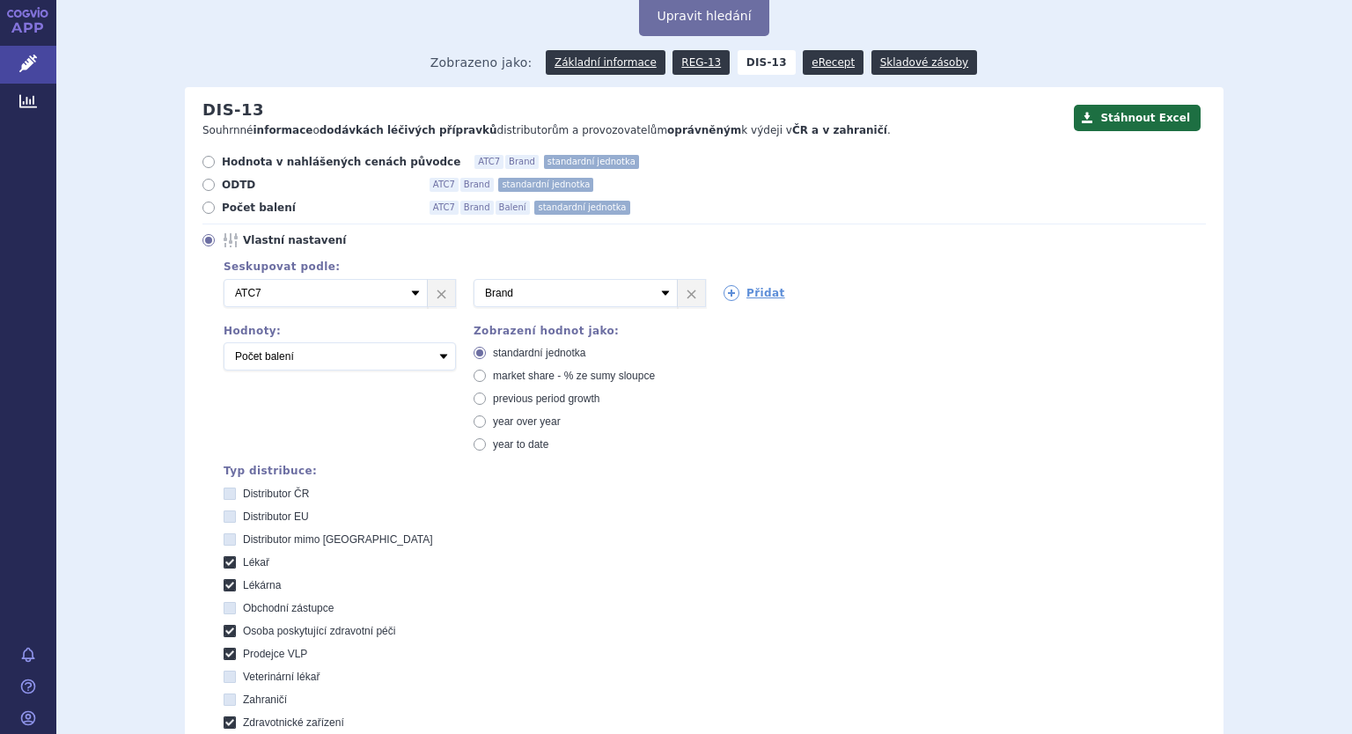
scroll to position [101, 0]
click at [705, 71] on link "REG-13" at bounding box center [700, 63] width 57 height 25
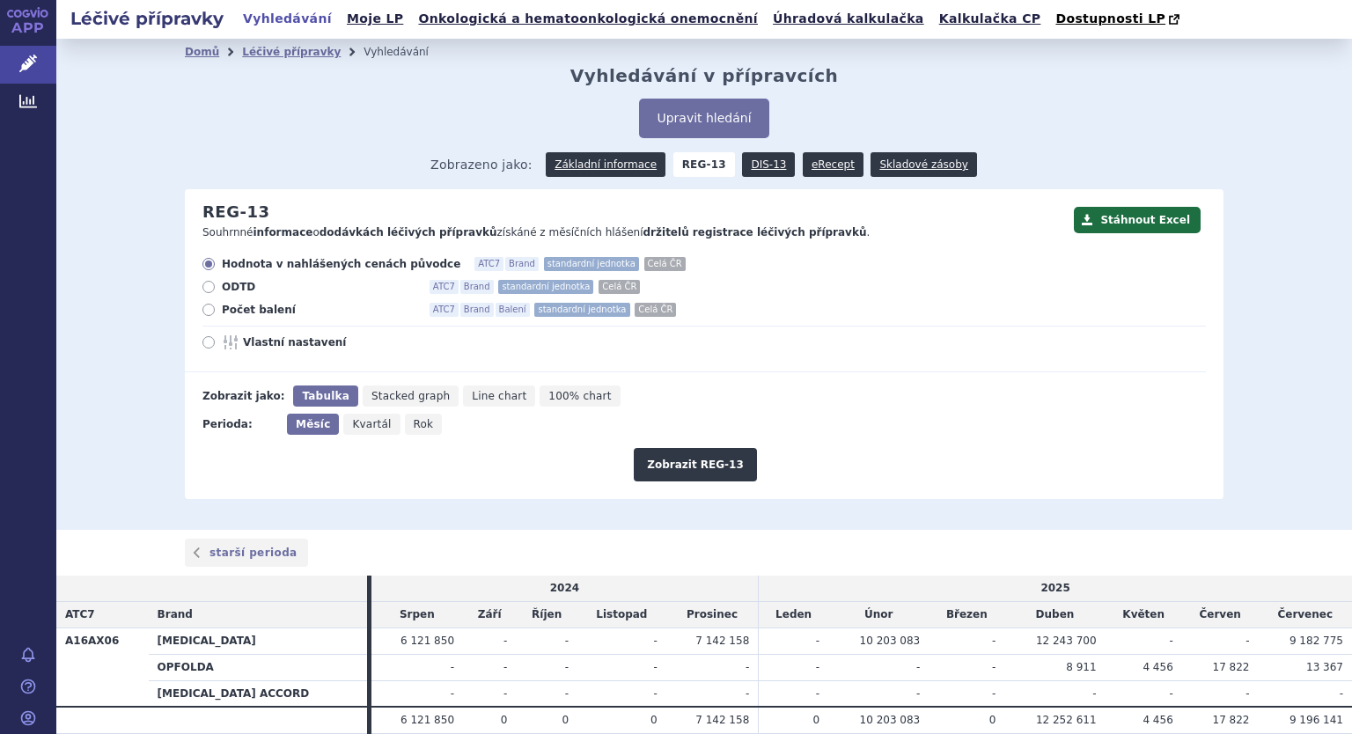
scroll to position [70, 0]
